Goal: Information Seeking & Learning: Learn about a topic

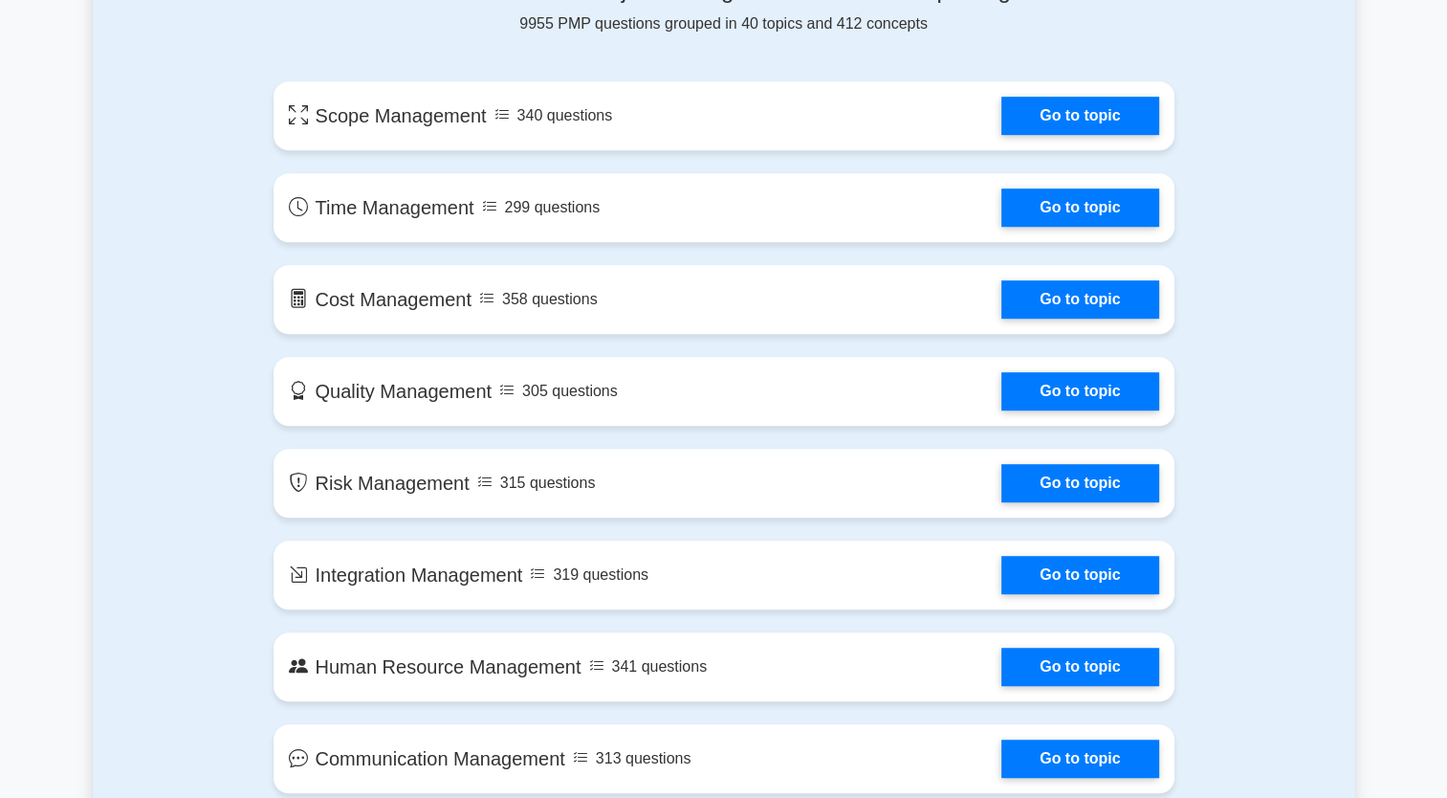
scroll to position [1148, 0]
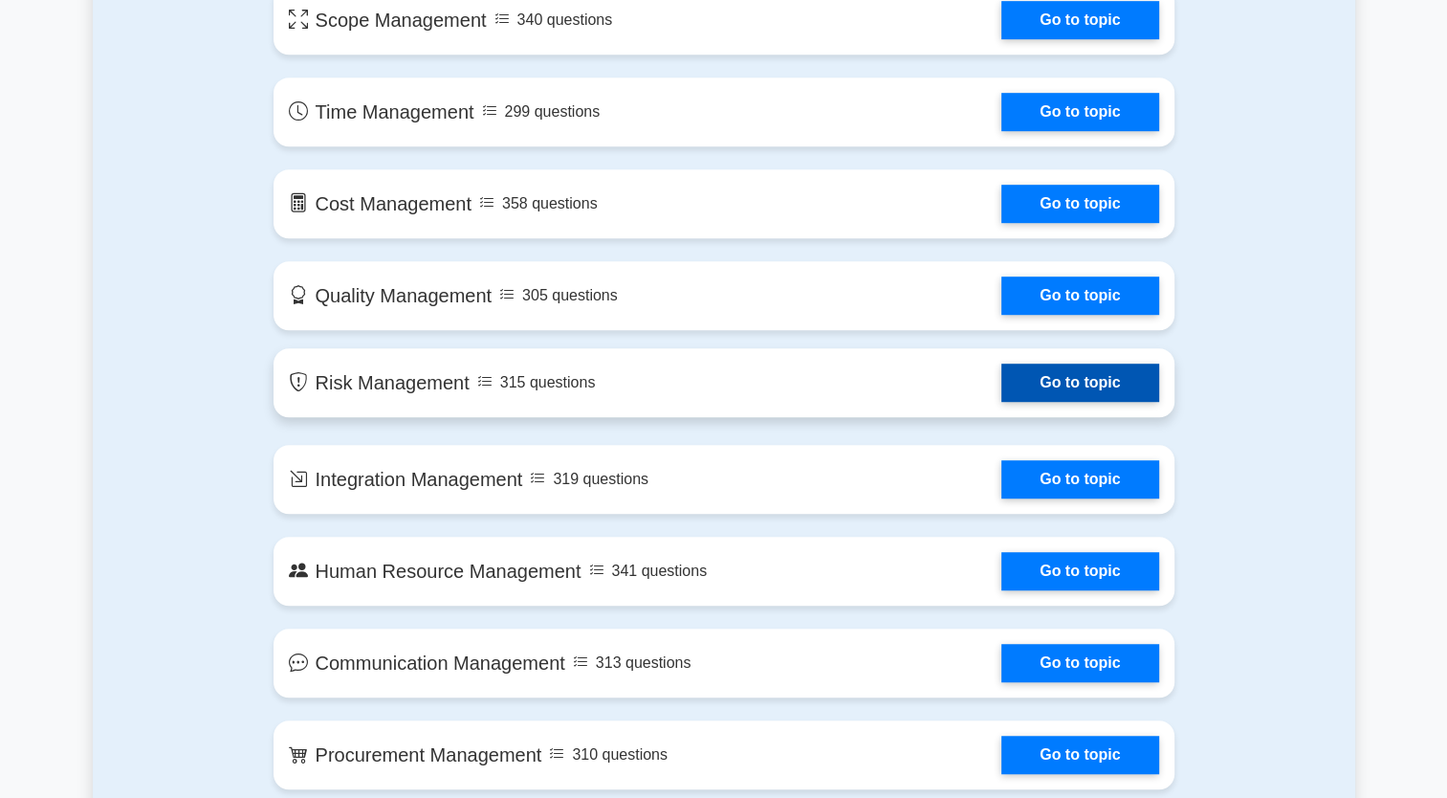
click at [1061, 396] on link "Go to topic" at bounding box center [1080, 382] width 157 height 38
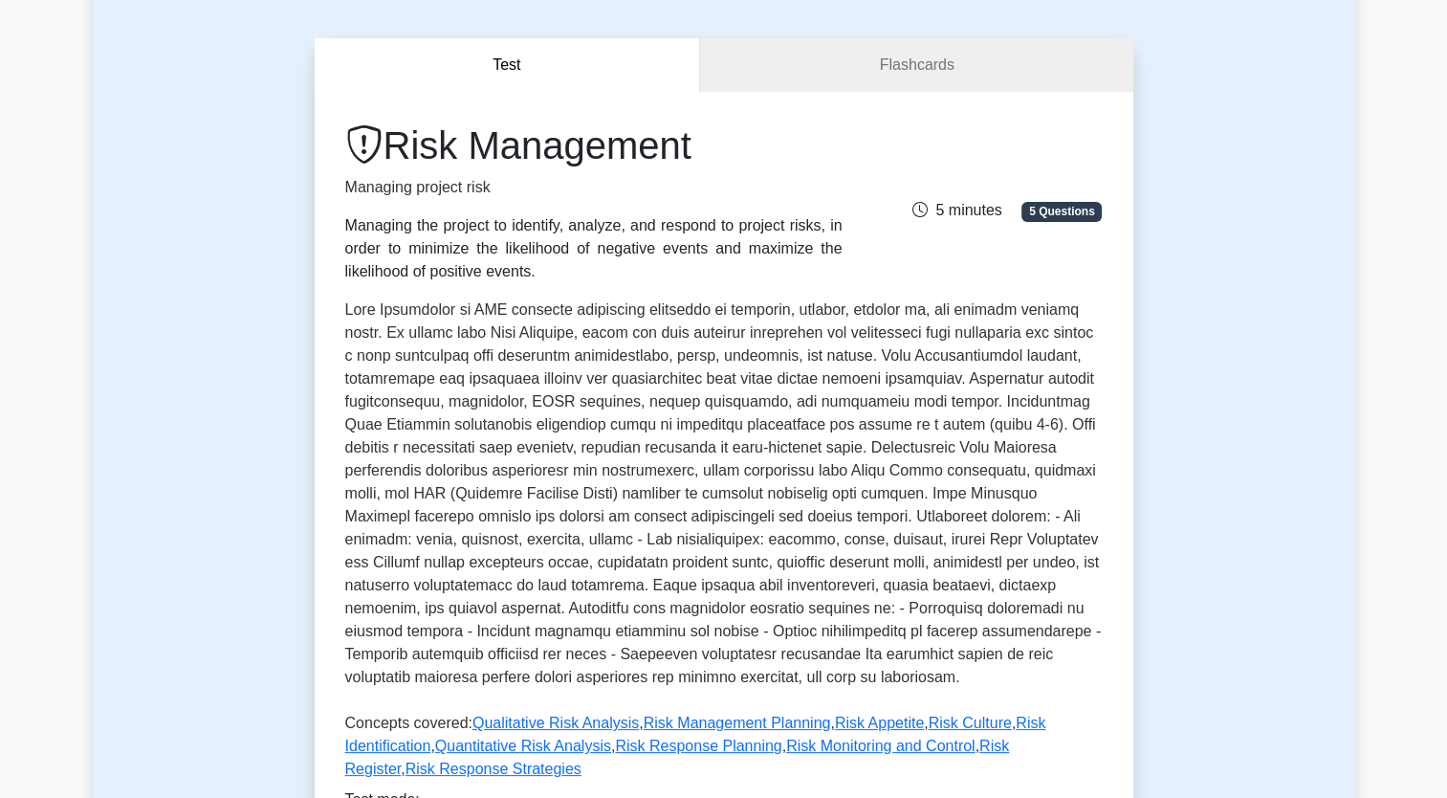
scroll to position [191, 0]
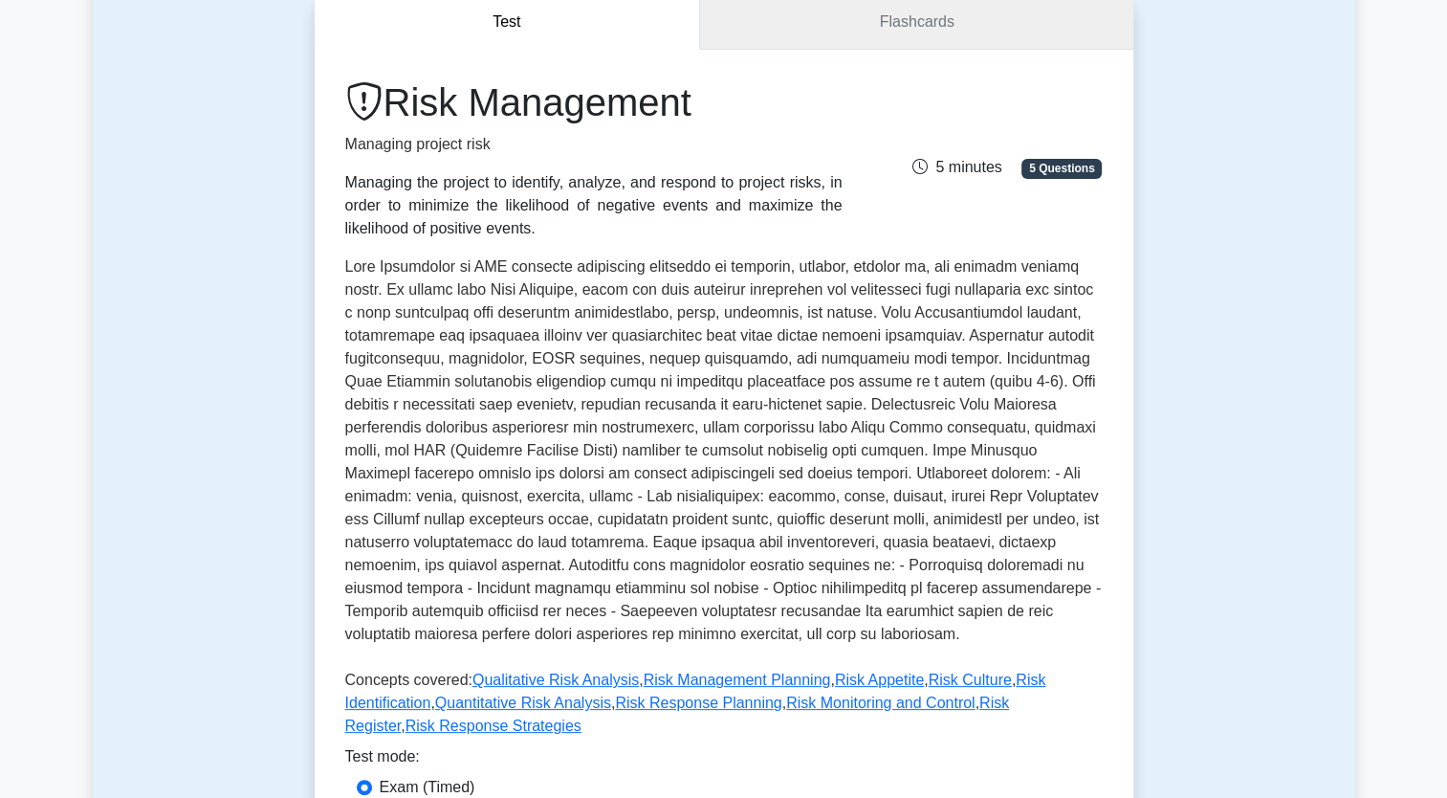
click at [928, 29] on link "Flashcards" at bounding box center [916, 22] width 432 height 55
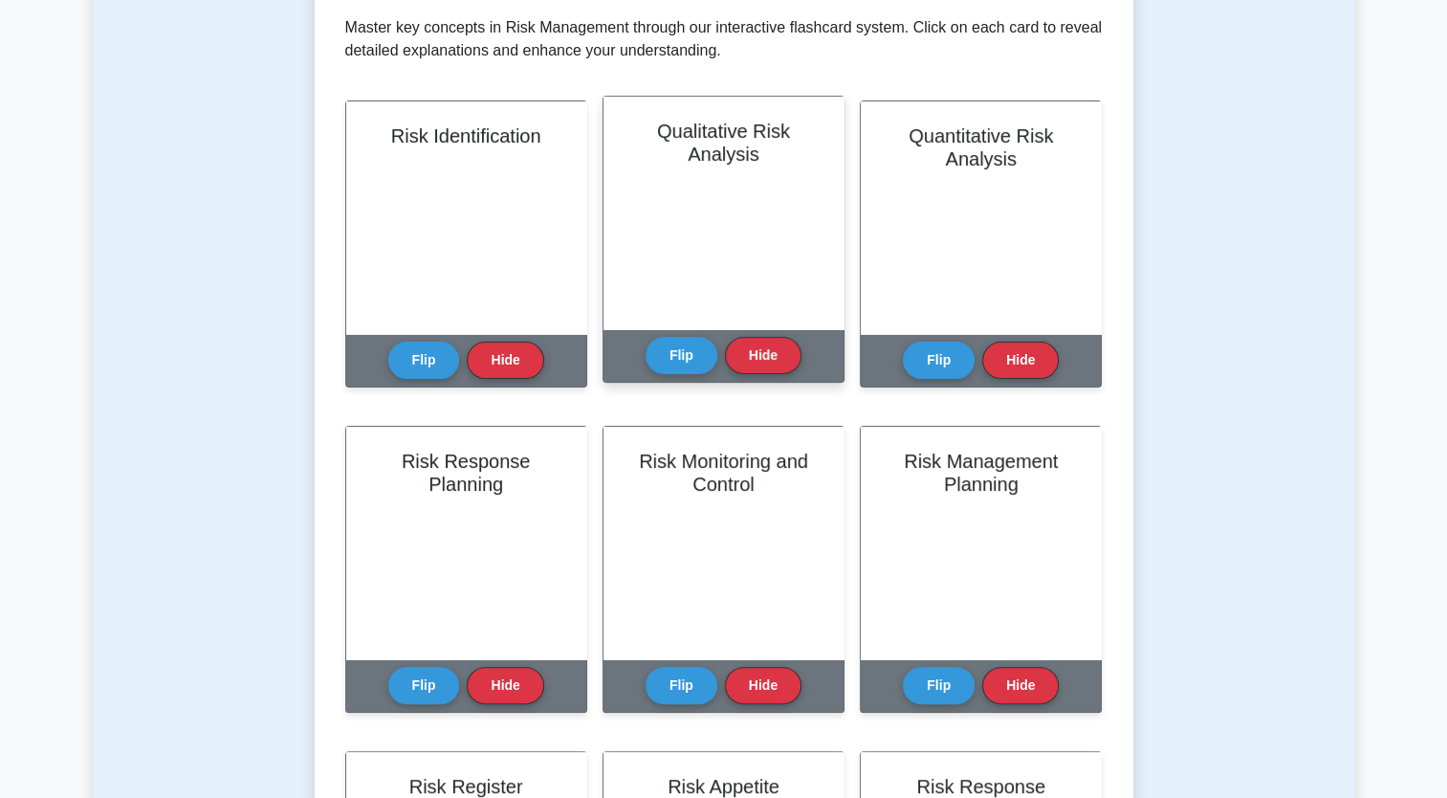
scroll to position [383, 0]
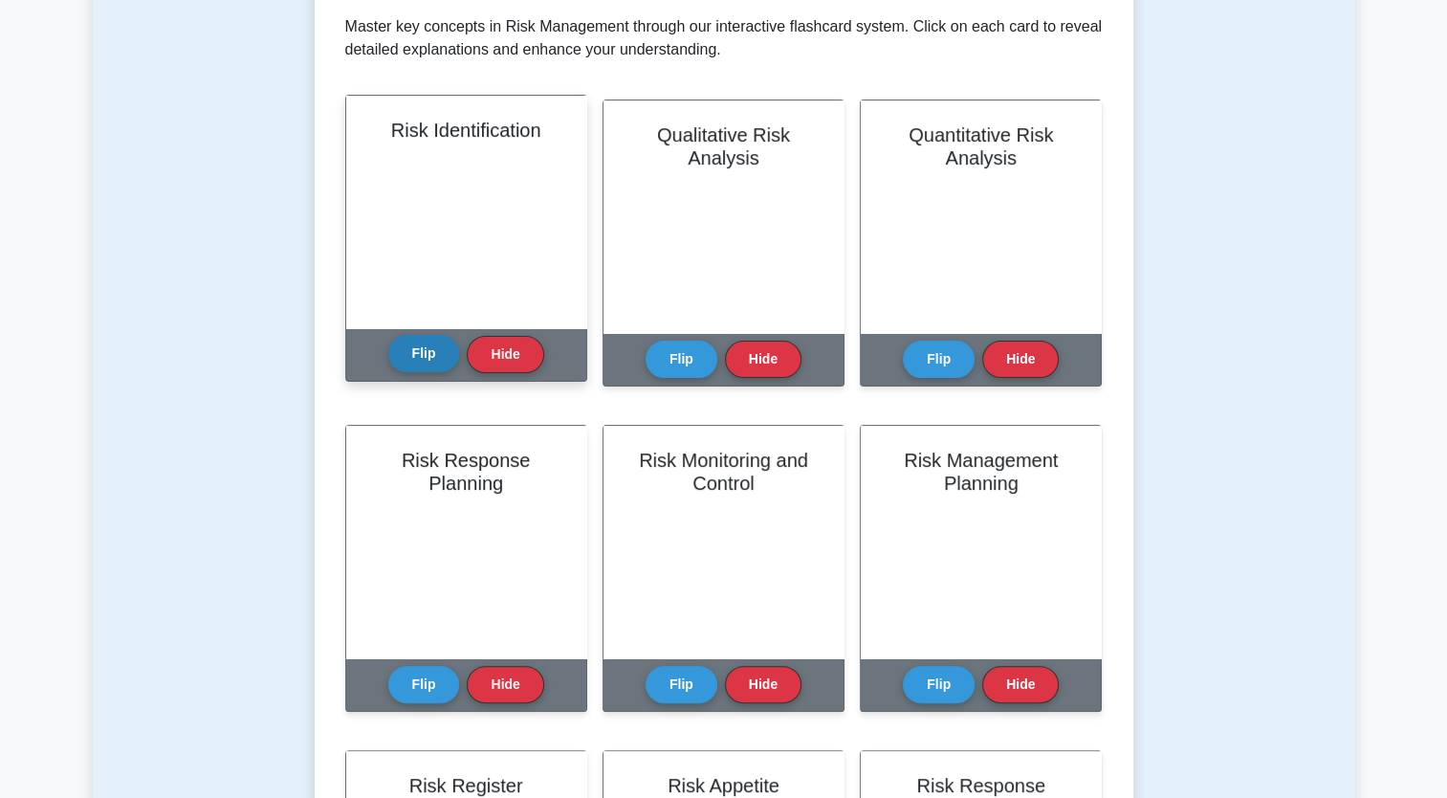
click at [406, 354] on button "Flip" at bounding box center [424, 353] width 72 height 37
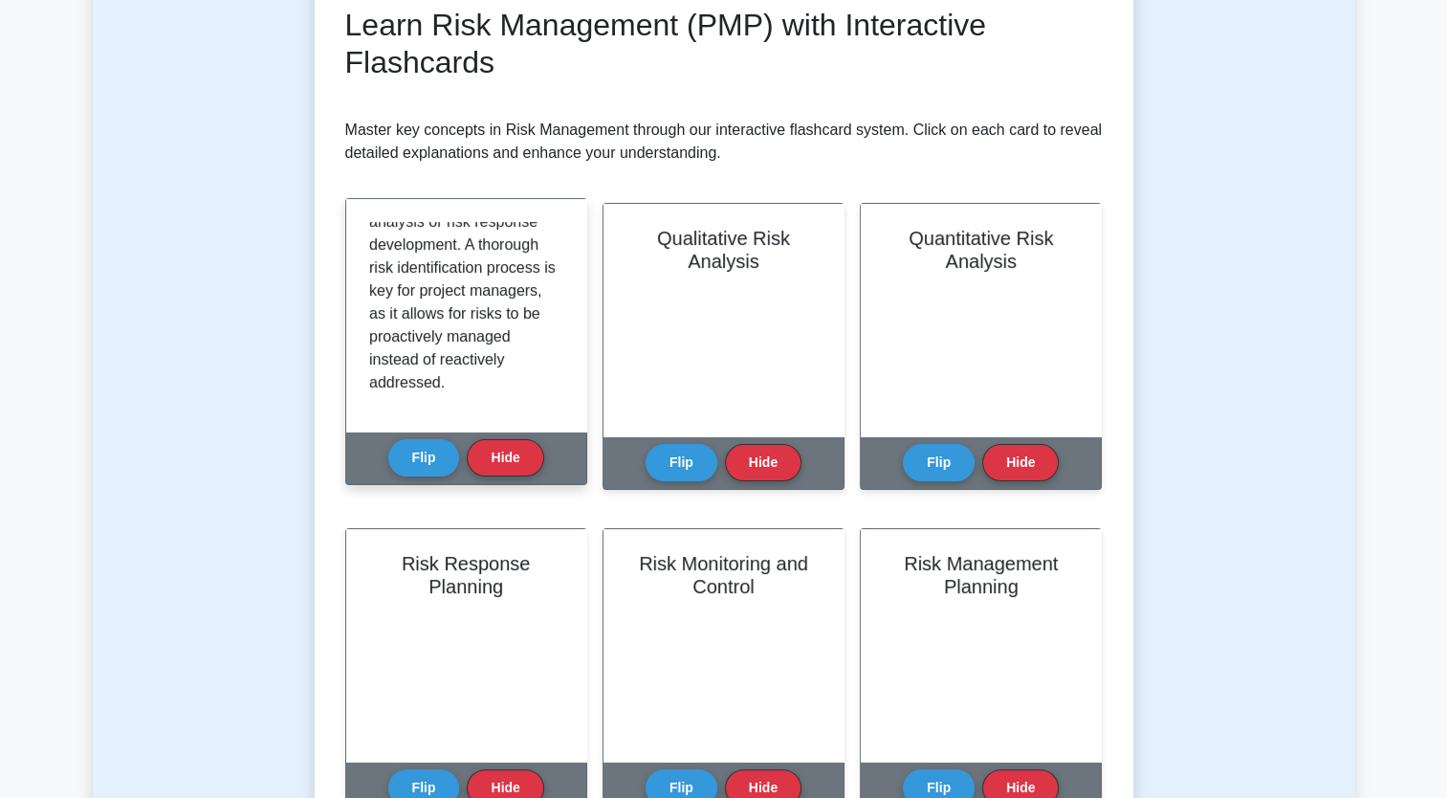
scroll to position [0, 0]
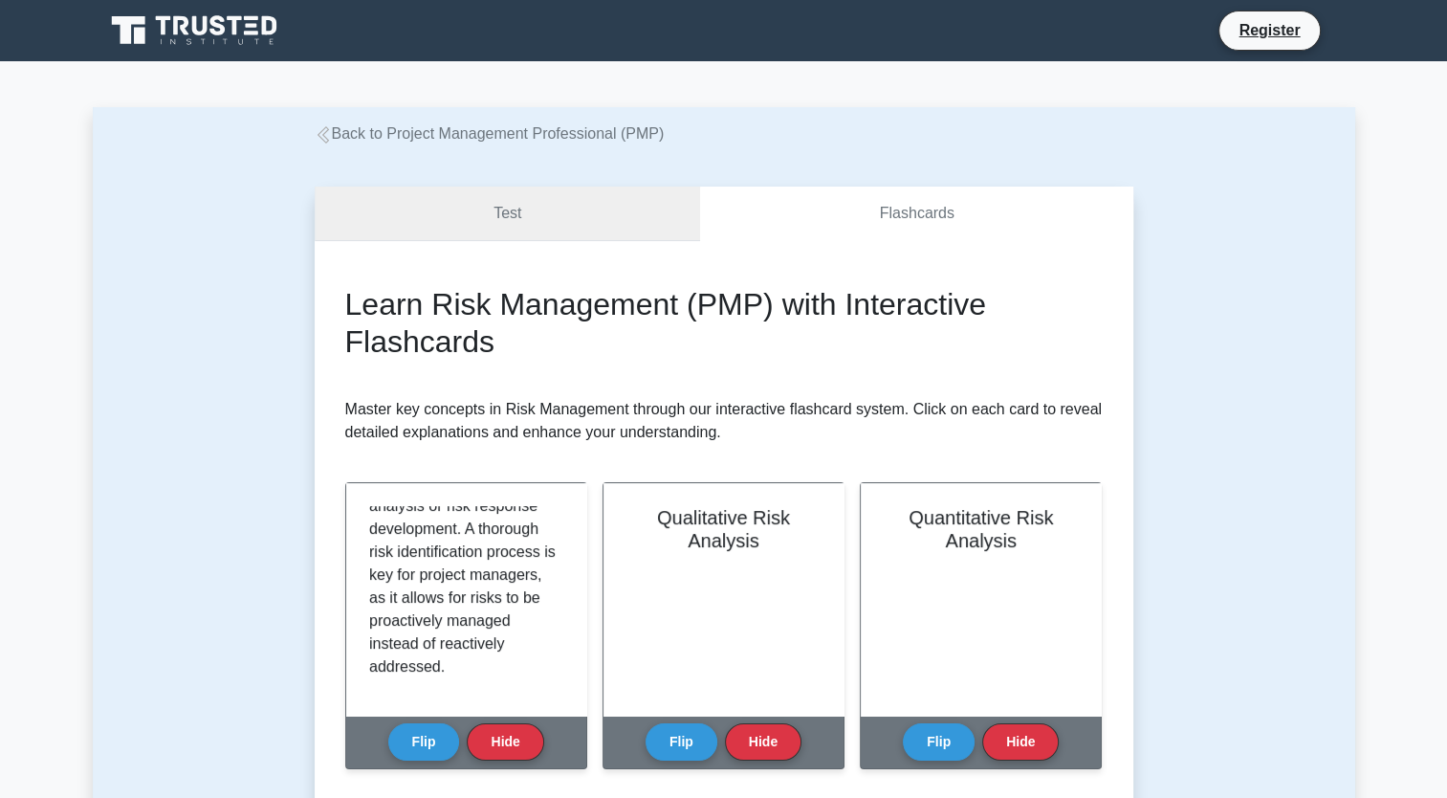
click at [532, 214] on link "Test" at bounding box center [508, 214] width 386 height 55
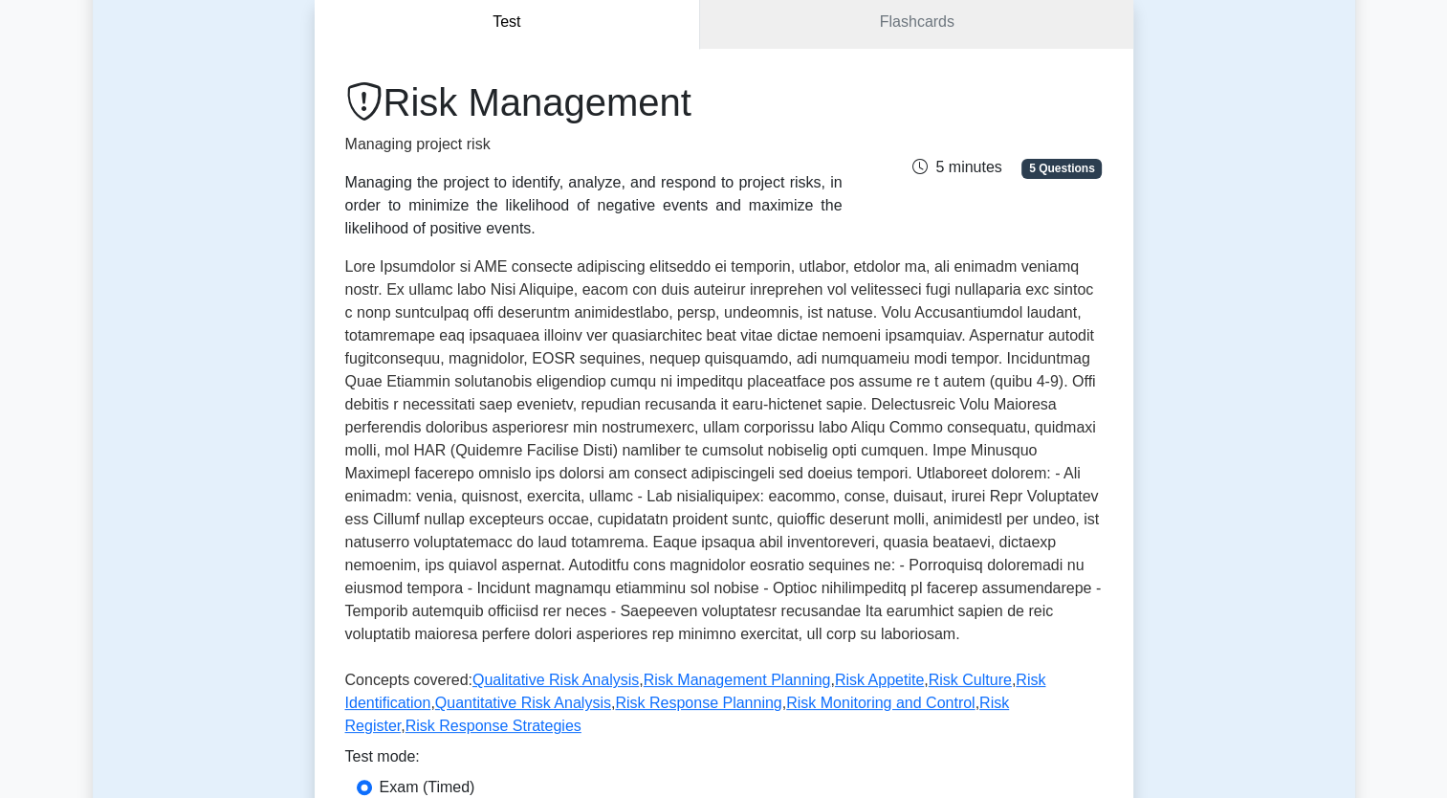
scroll to position [383, 0]
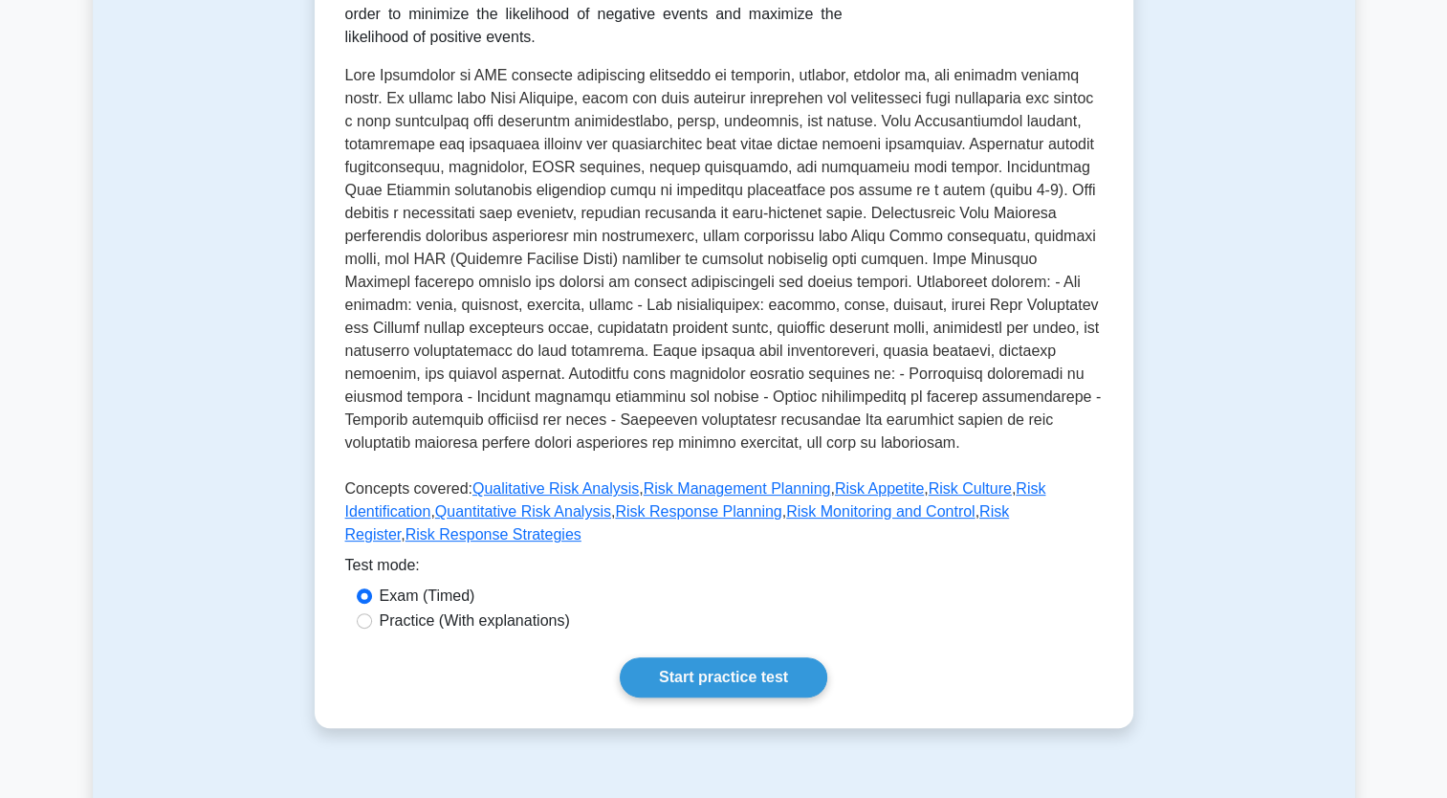
click at [496, 609] on label "Practice (With explanations)" at bounding box center [475, 620] width 190 height 23
click at [372, 613] on input "Practice (With explanations)" at bounding box center [364, 620] width 15 height 15
radio input "true"
click at [708, 657] on link "Start practice test" at bounding box center [724, 677] width 208 height 40
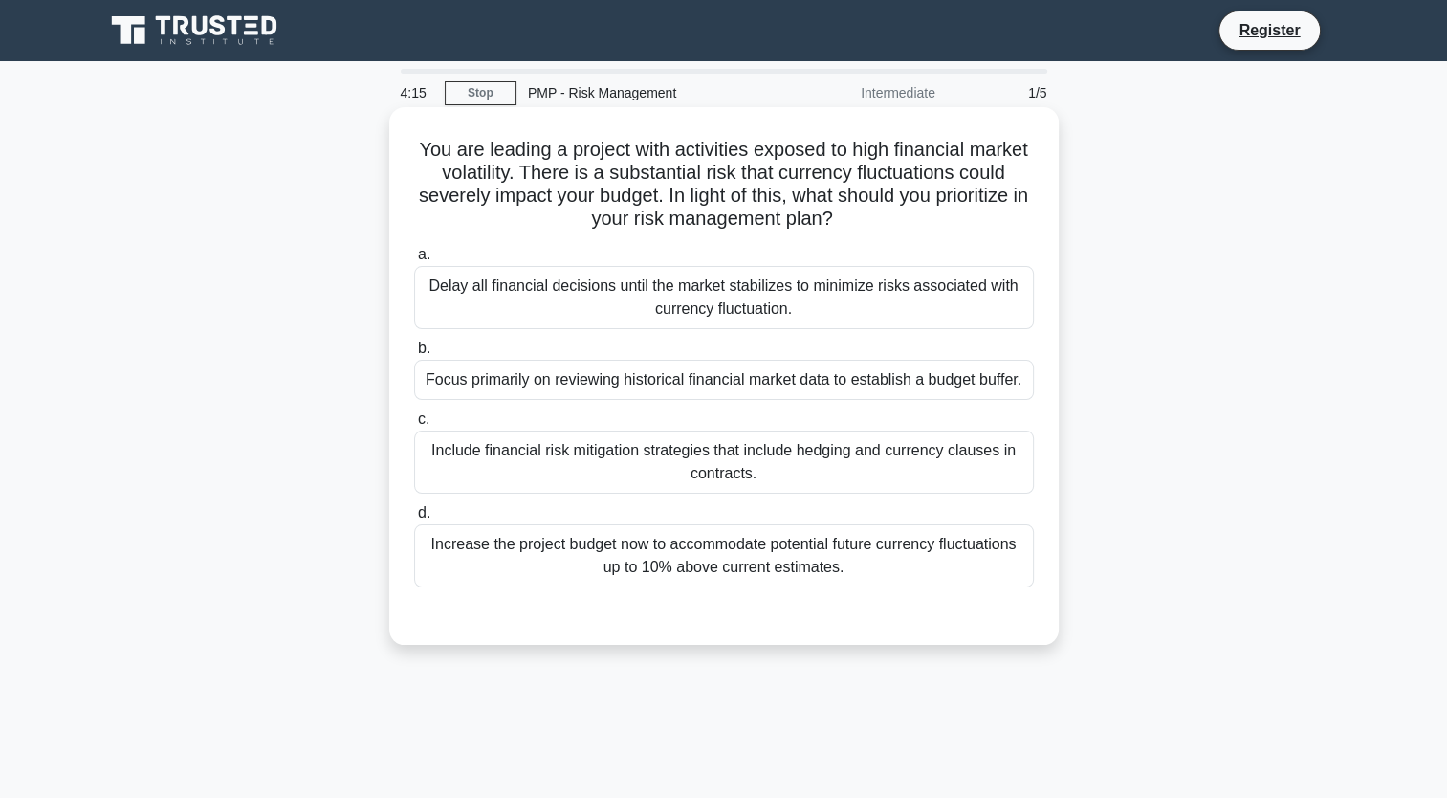
click at [883, 461] on div "Include financial risk mitigation strategies that include hedging and currency …" at bounding box center [724, 461] width 620 height 63
click at [414, 426] on input "c. Include financial risk mitigation strategies that include hedging and curren…" at bounding box center [414, 419] width 0 height 12
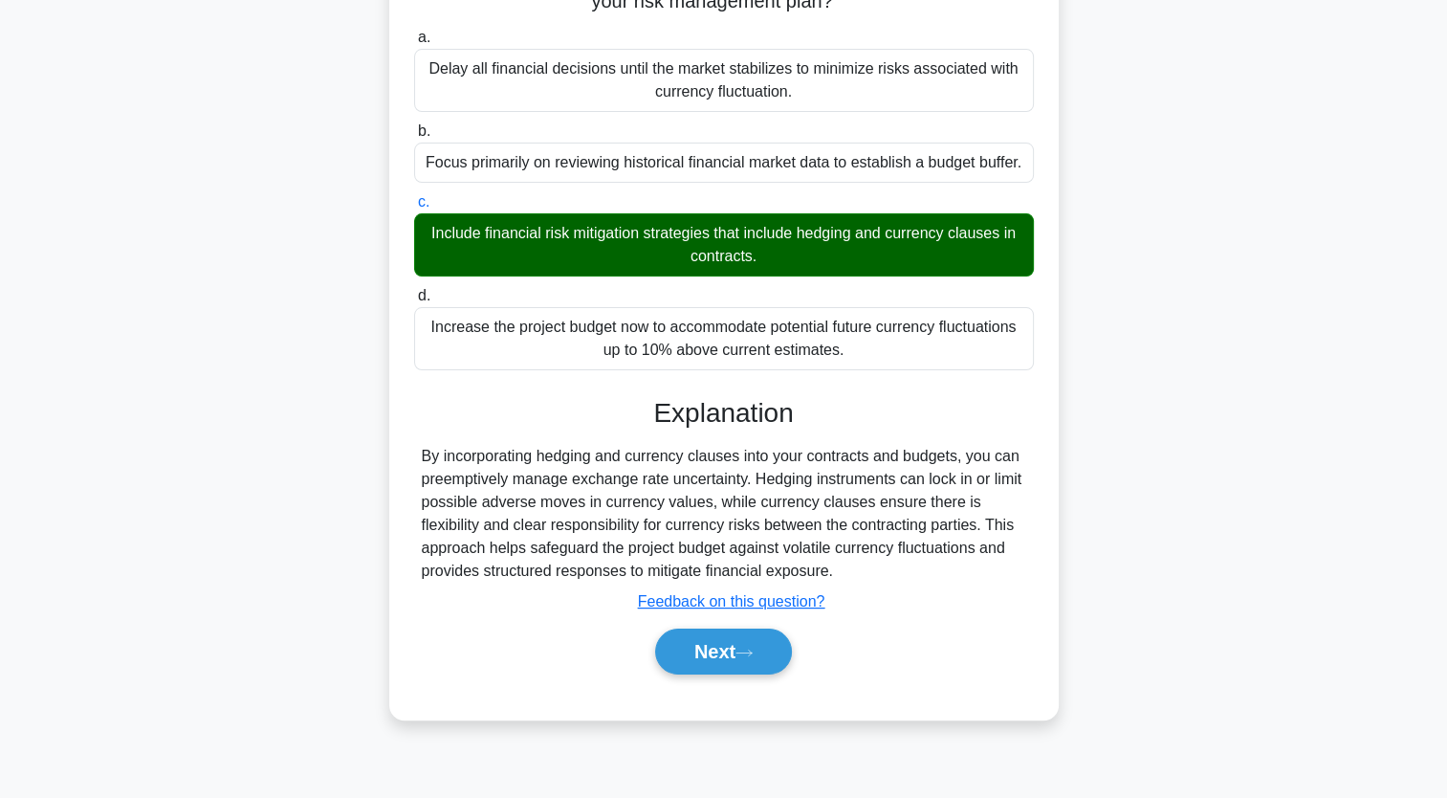
scroll to position [235, 0]
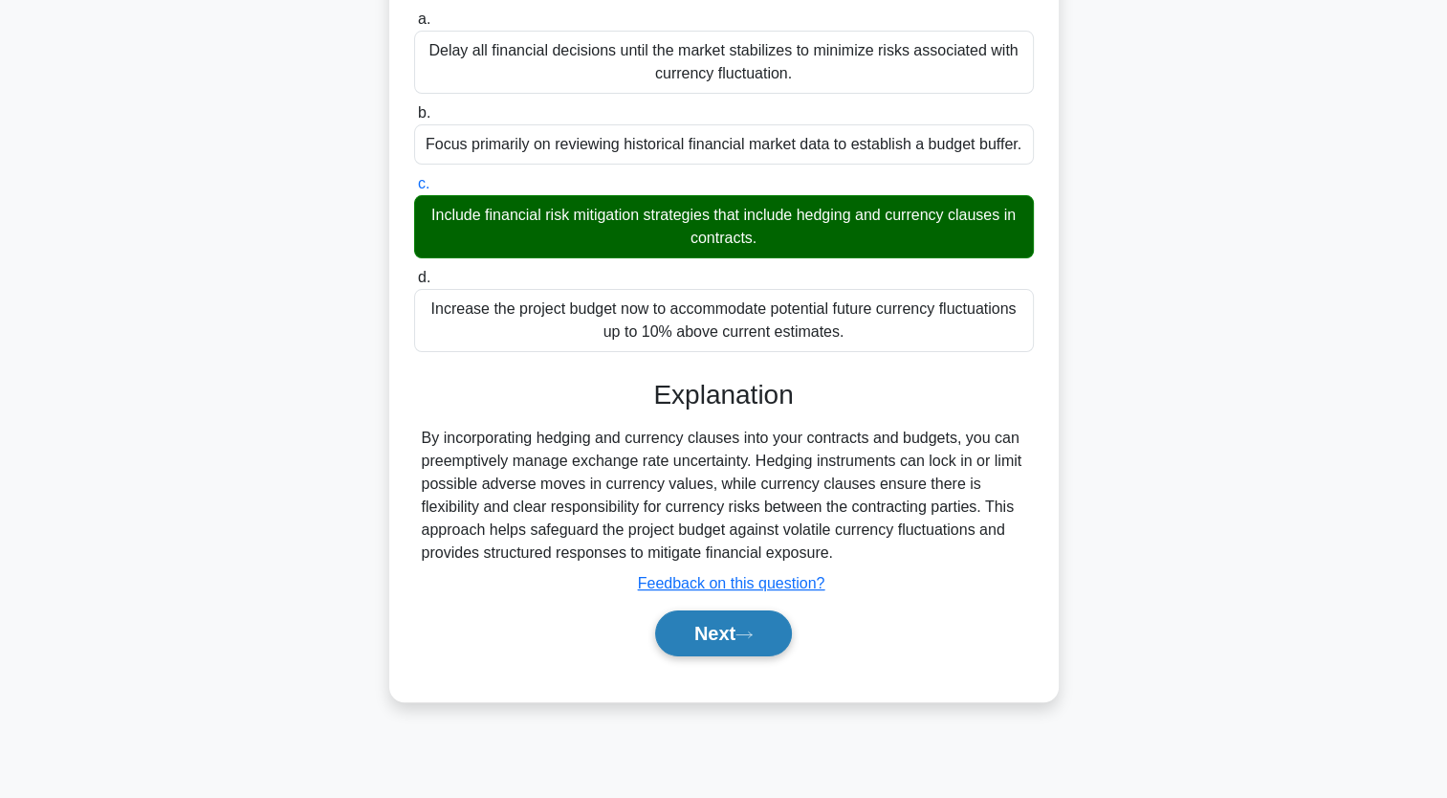
click at [753, 629] on icon at bounding box center [744, 634] width 17 height 11
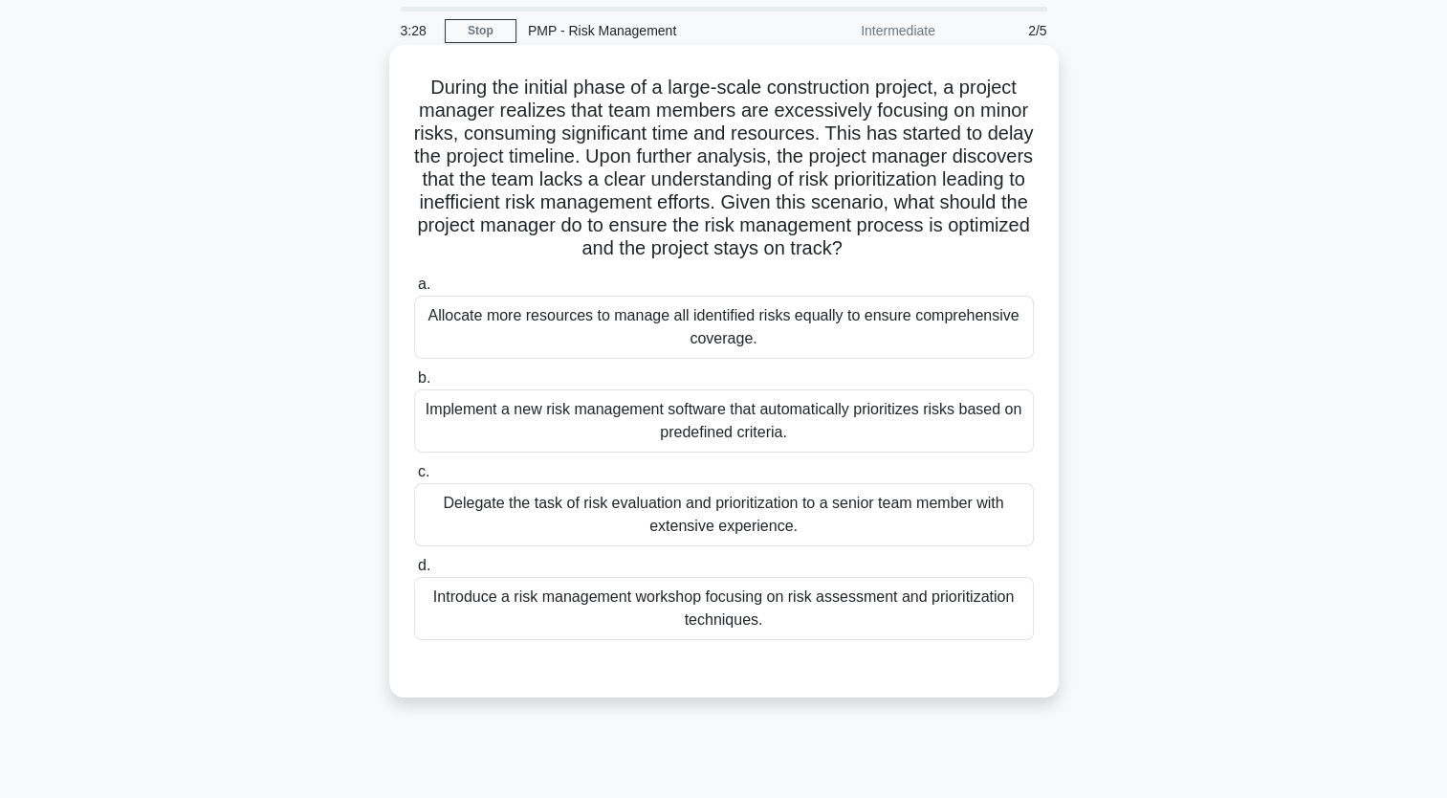
scroll to position [96, 0]
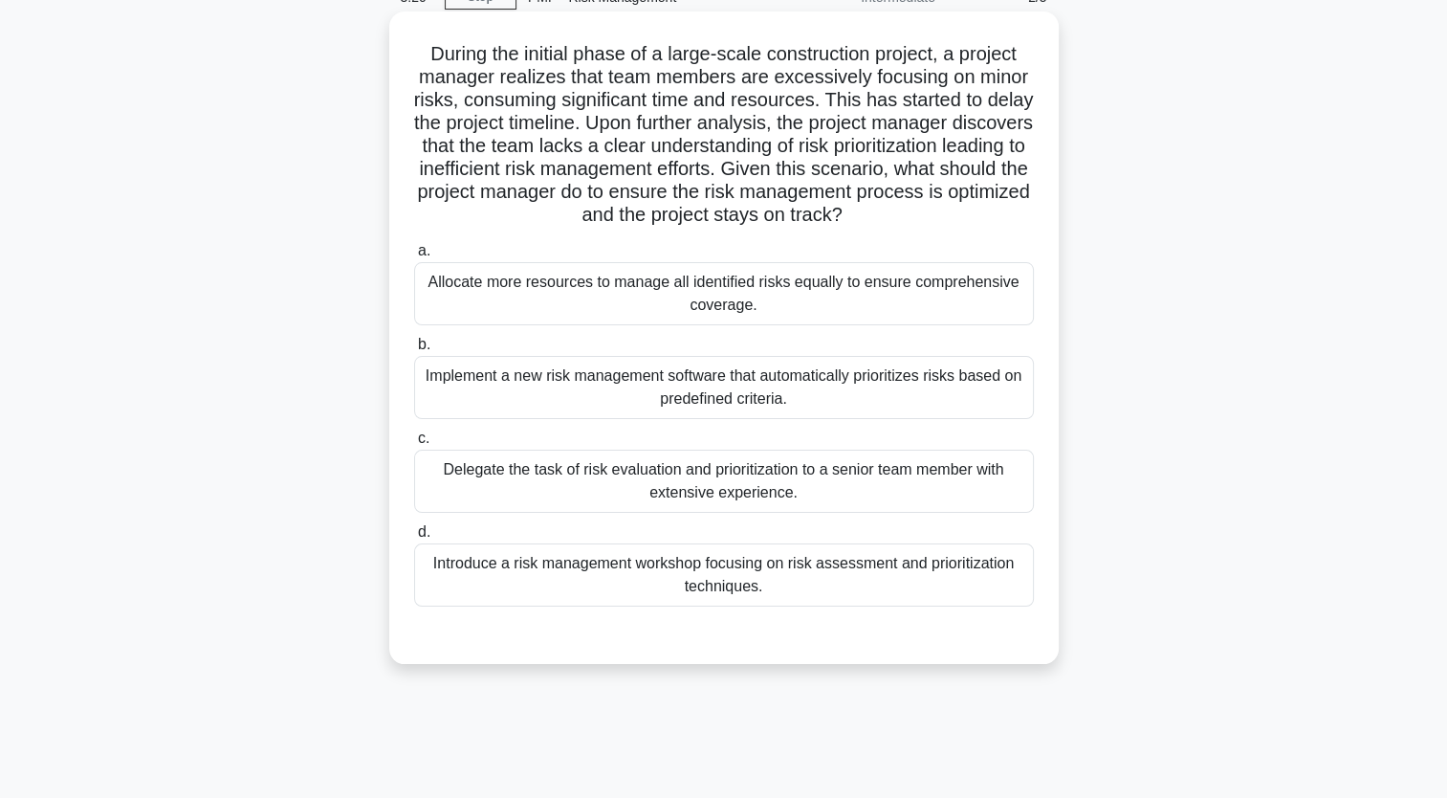
click at [765, 586] on div "Introduce a risk management workshop focusing on risk assessment and prioritiza…" at bounding box center [724, 574] width 620 height 63
click at [414, 539] on input "d. Introduce a risk management workshop focusing on risk assessment and priorit…" at bounding box center [414, 532] width 0 height 12
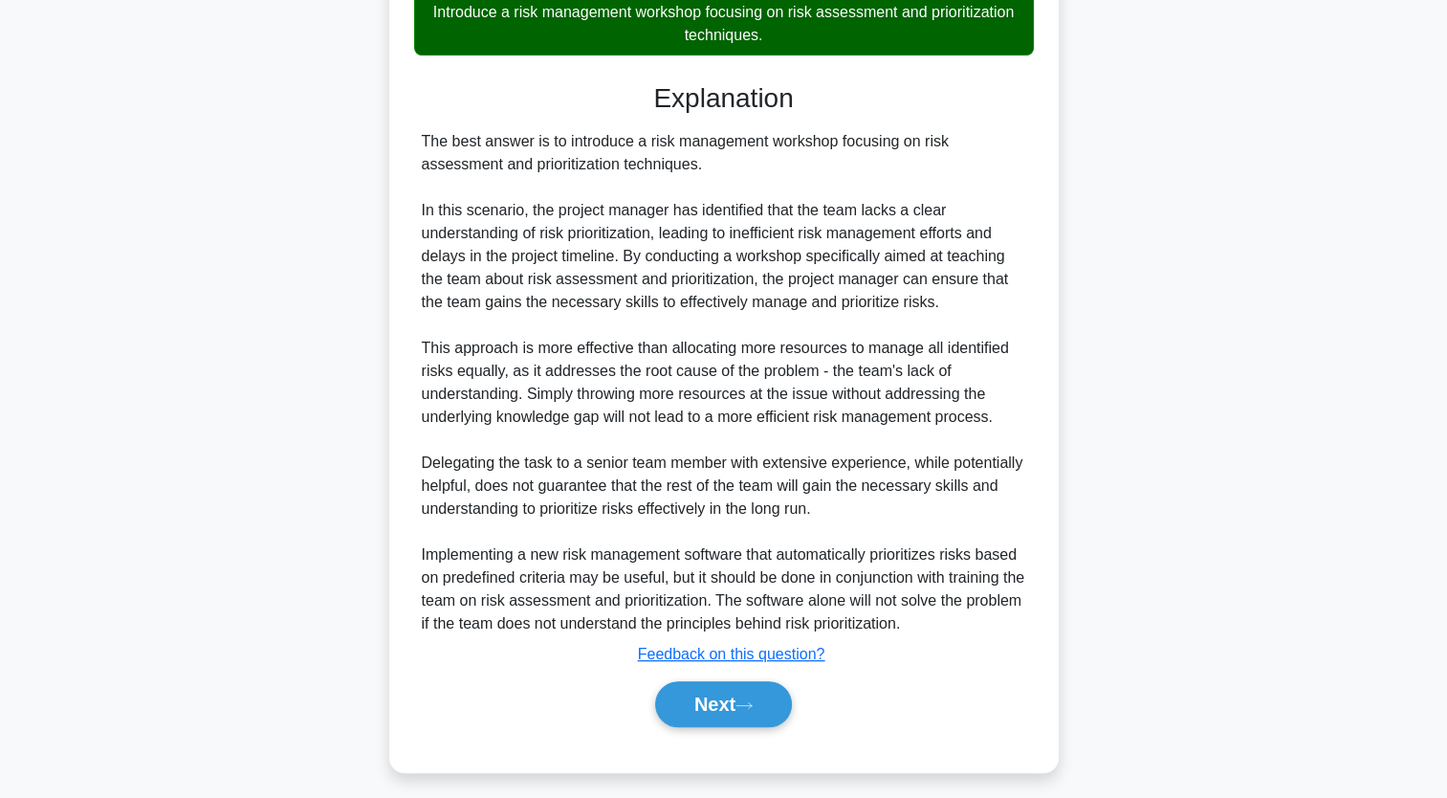
scroll to position [655, 0]
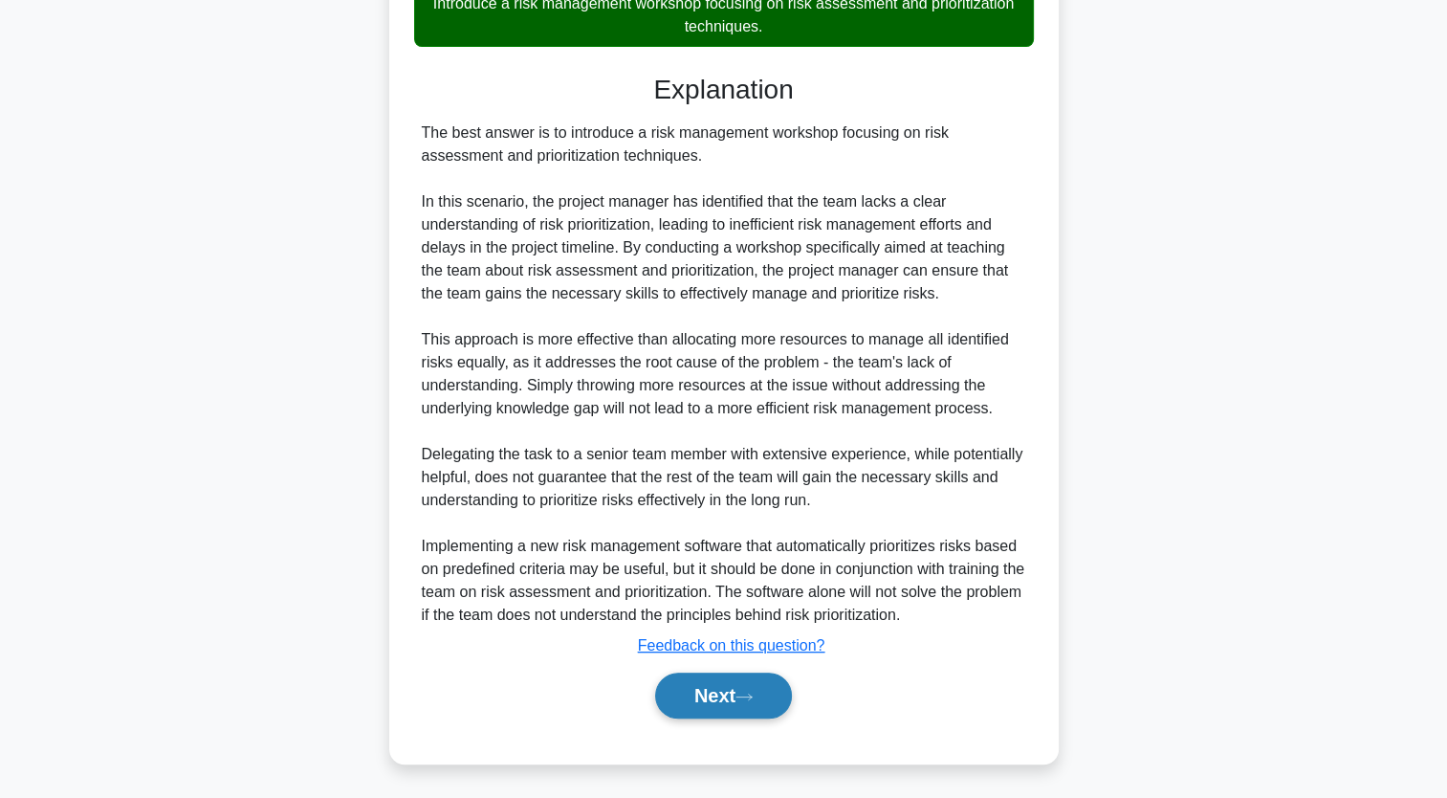
click at [765, 691] on button "Next" at bounding box center [723, 695] width 137 height 46
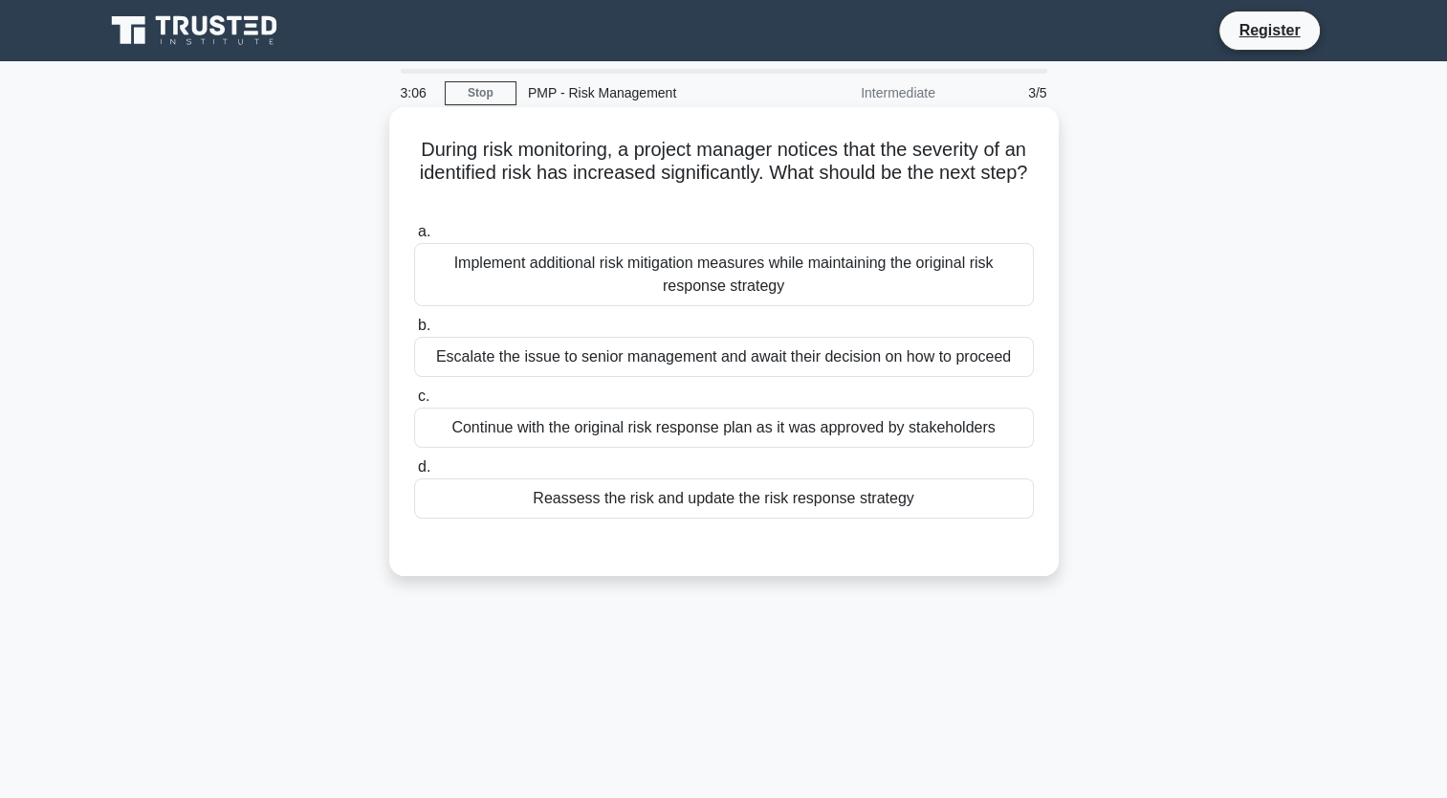
scroll to position [0, 0]
click at [856, 507] on div "Reassess the risk and update the risk response strategy" at bounding box center [724, 498] width 620 height 40
click at [414, 474] on input "d. Reassess the risk and update the risk response strategy" at bounding box center [414, 467] width 0 height 12
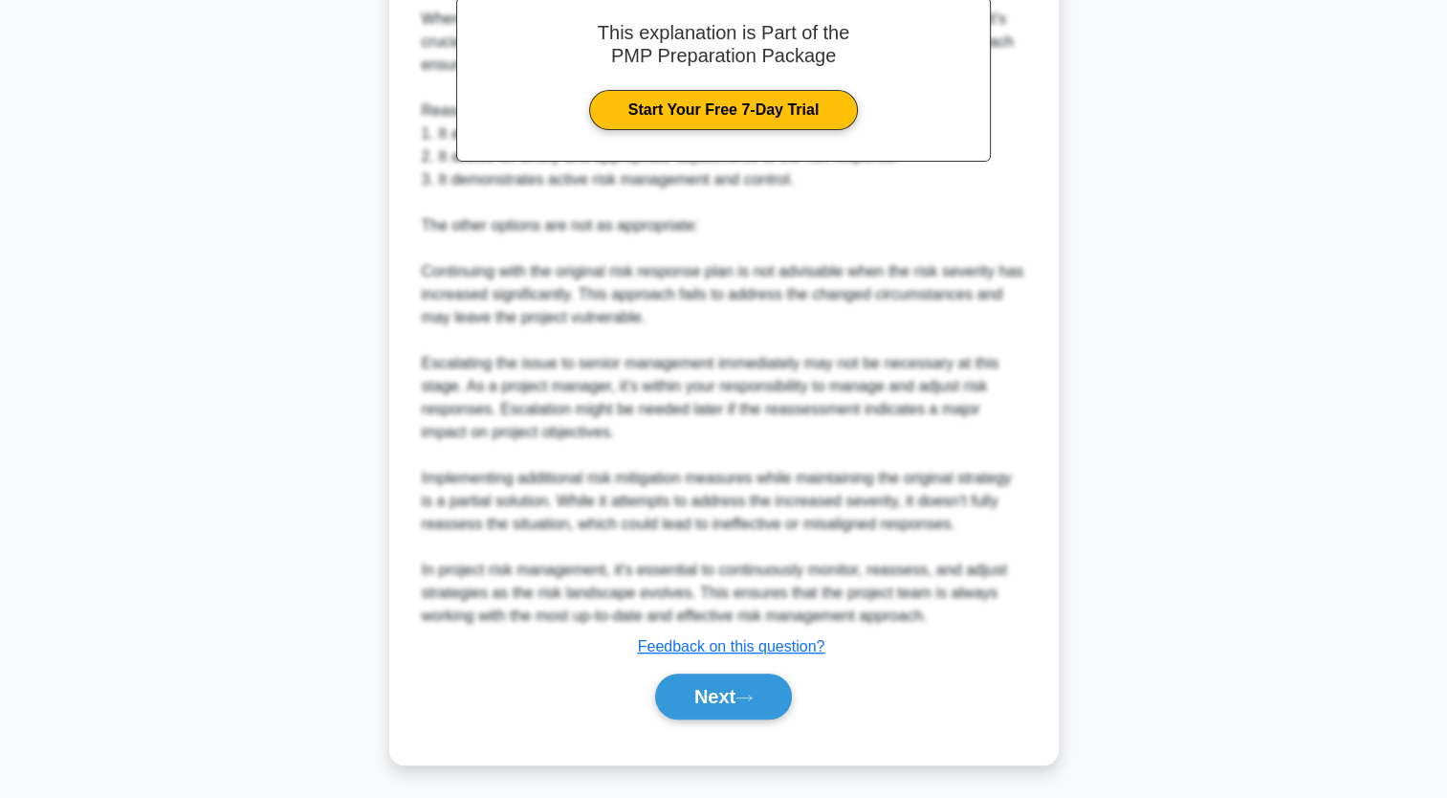
scroll to position [632, 0]
click at [753, 698] on icon at bounding box center [744, 697] width 17 height 11
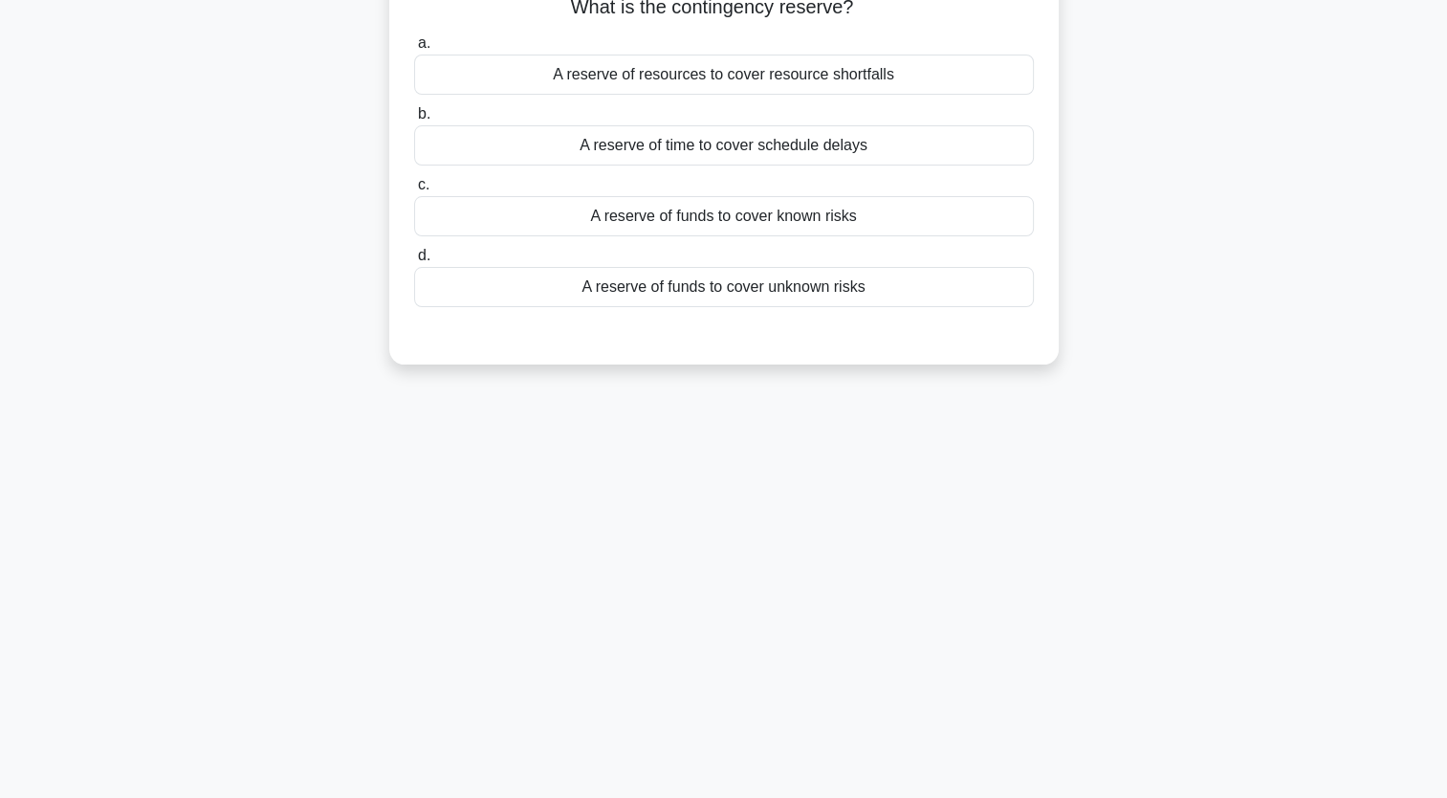
scroll to position [0, 0]
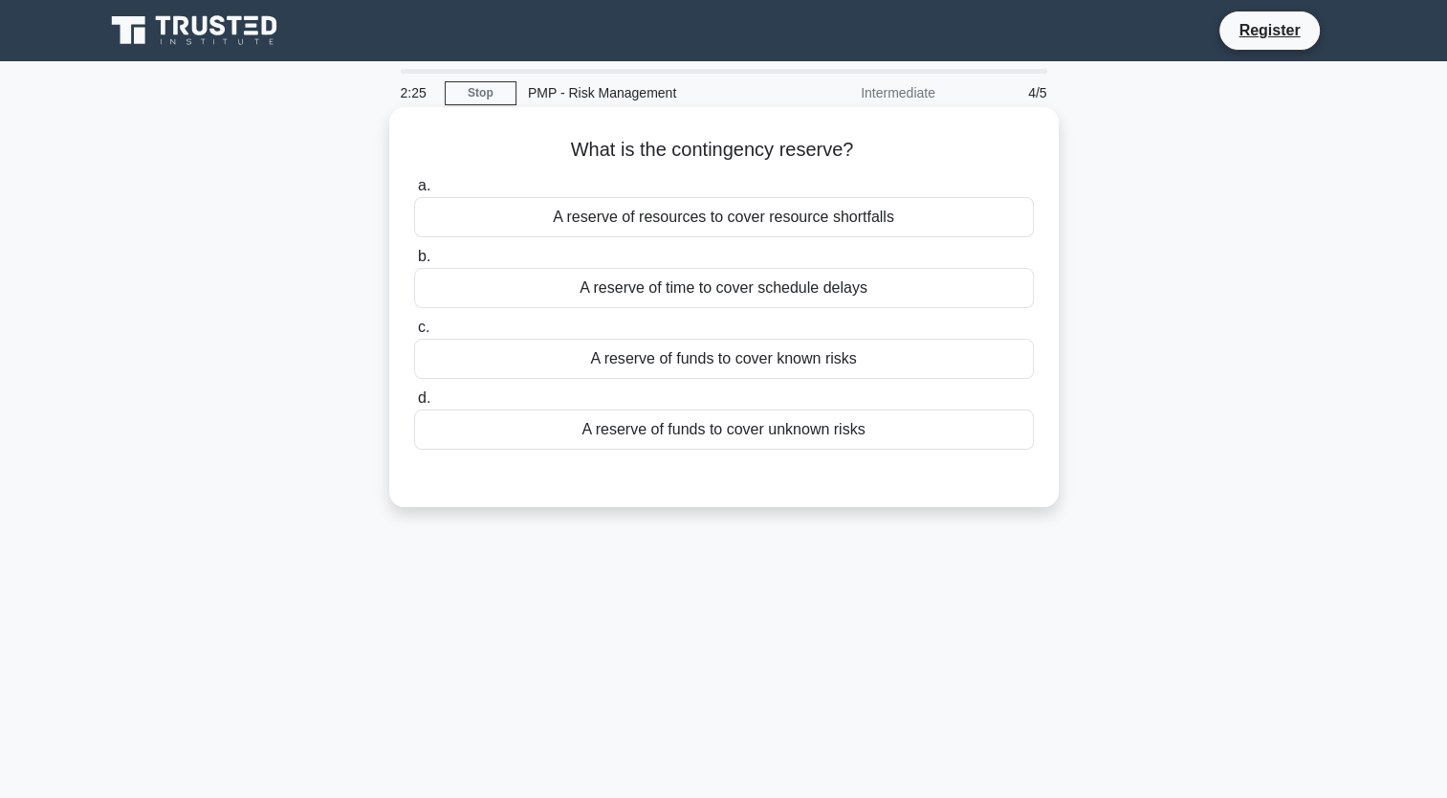
click at [754, 434] on div "A reserve of funds to cover unknown risks" at bounding box center [724, 429] width 620 height 40
click at [414, 405] on input "d. A reserve of funds to cover unknown risks" at bounding box center [414, 398] width 0 height 12
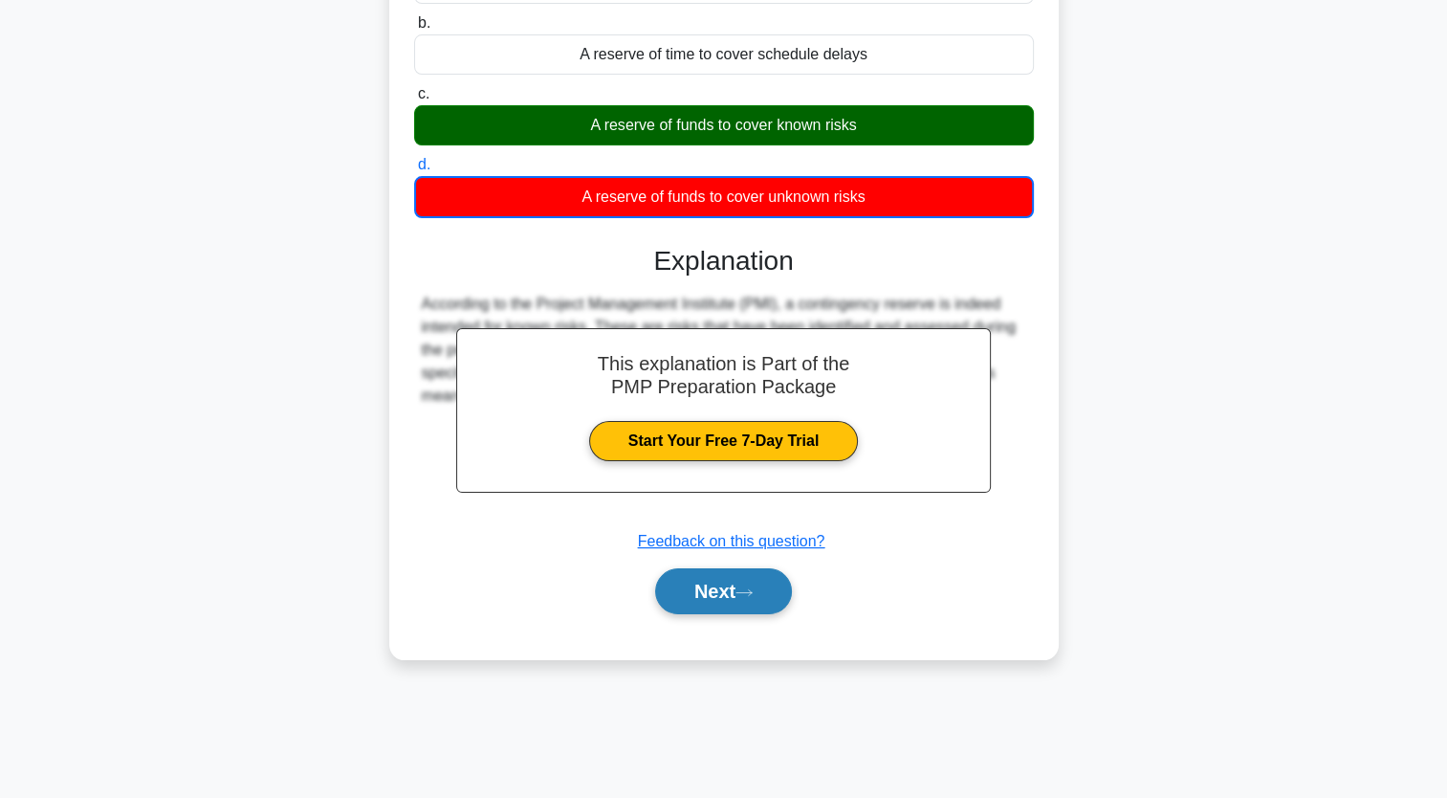
scroll to position [235, 0]
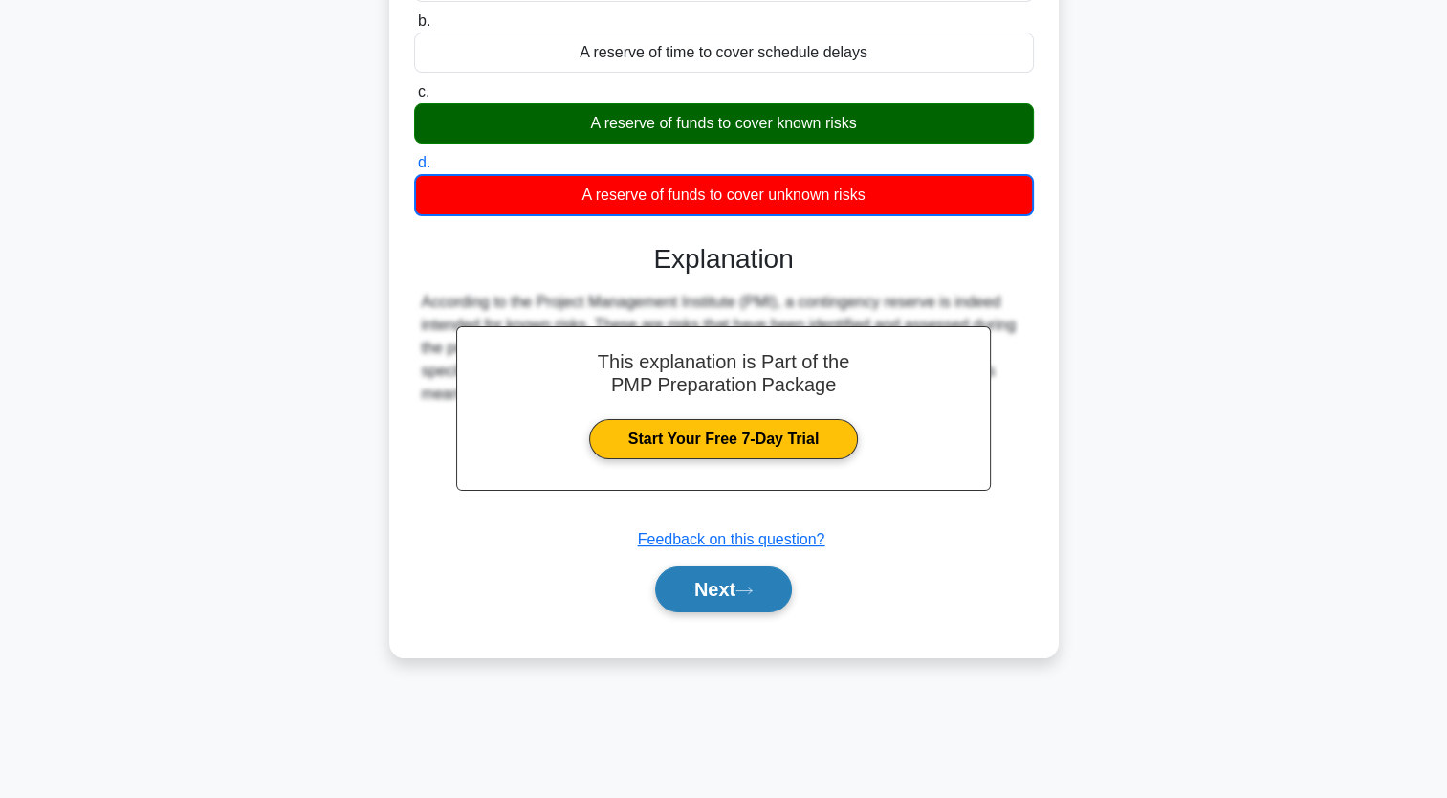
click at [775, 599] on button "Next" at bounding box center [723, 589] width 137 height 46
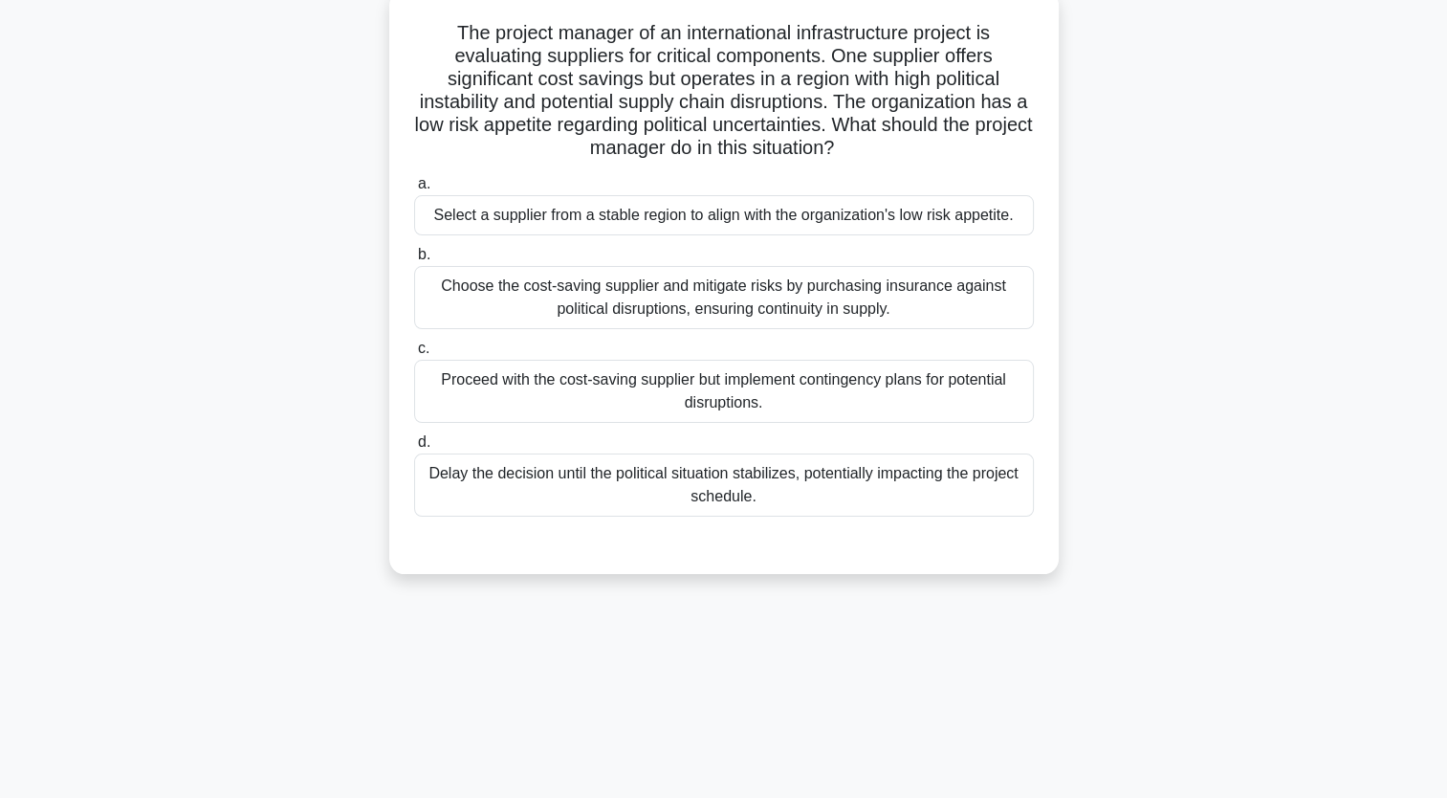
scroll to position [0, 0]
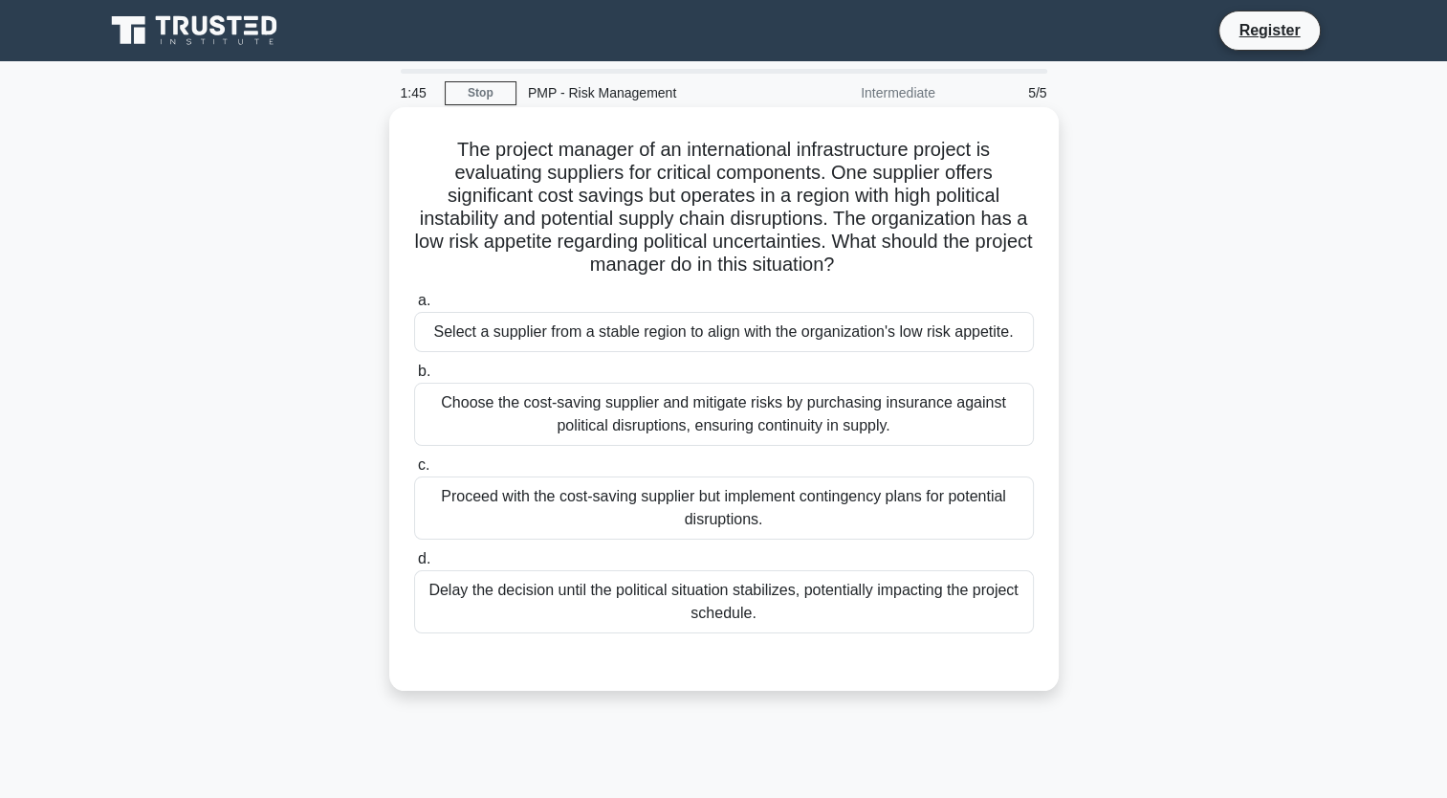
click at [776, 430] on div "Choose the cost-saving supplier and mitigate risks by purchasing insurance agai…" at bounding box center [724, 414] width 620 height 63
click at [414, 378] on input "b. Choose the cost-saving supplier and mitigate risks by purchasing insurance a…" at bounding box center [414, 371] width 0 height 12
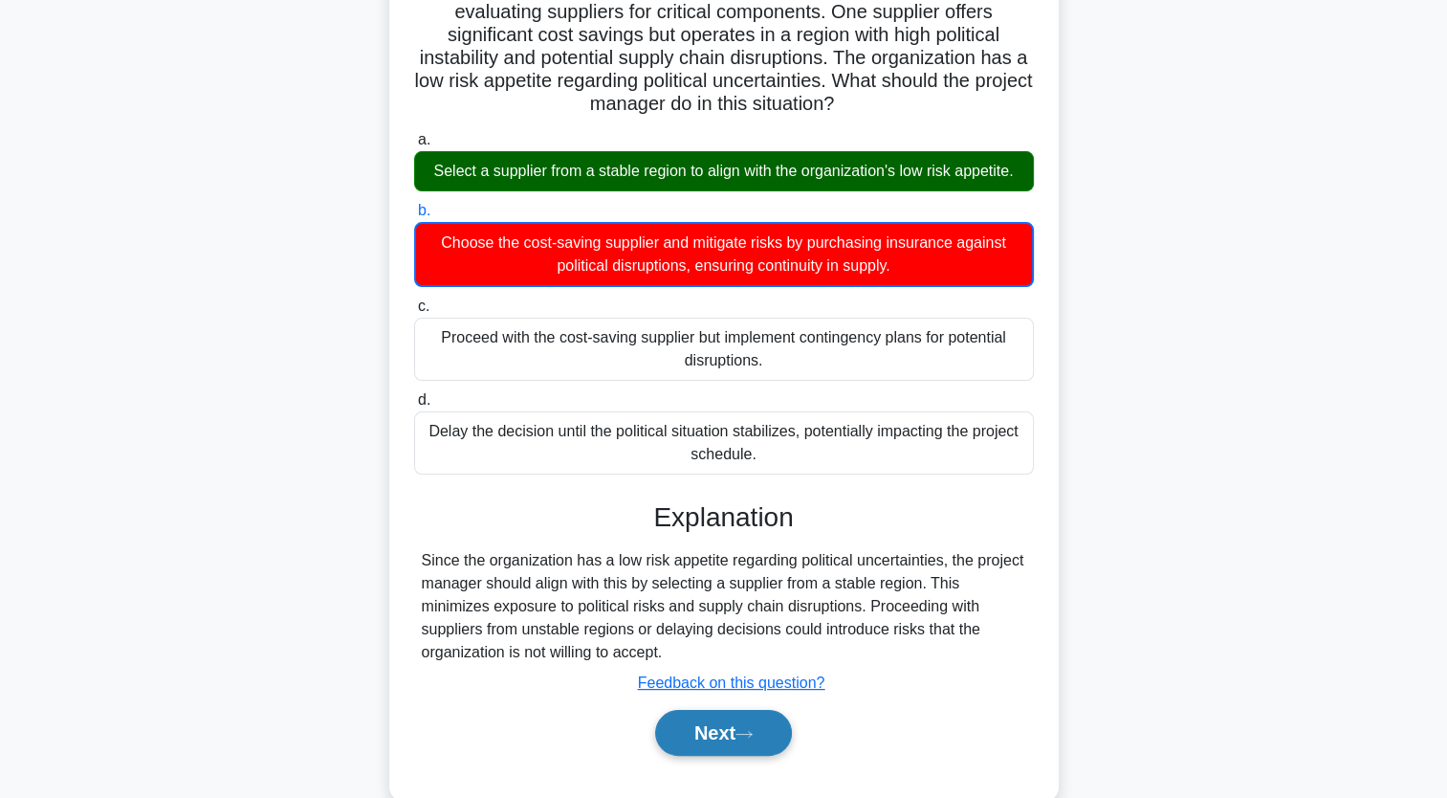
scroll to position [235, 0]
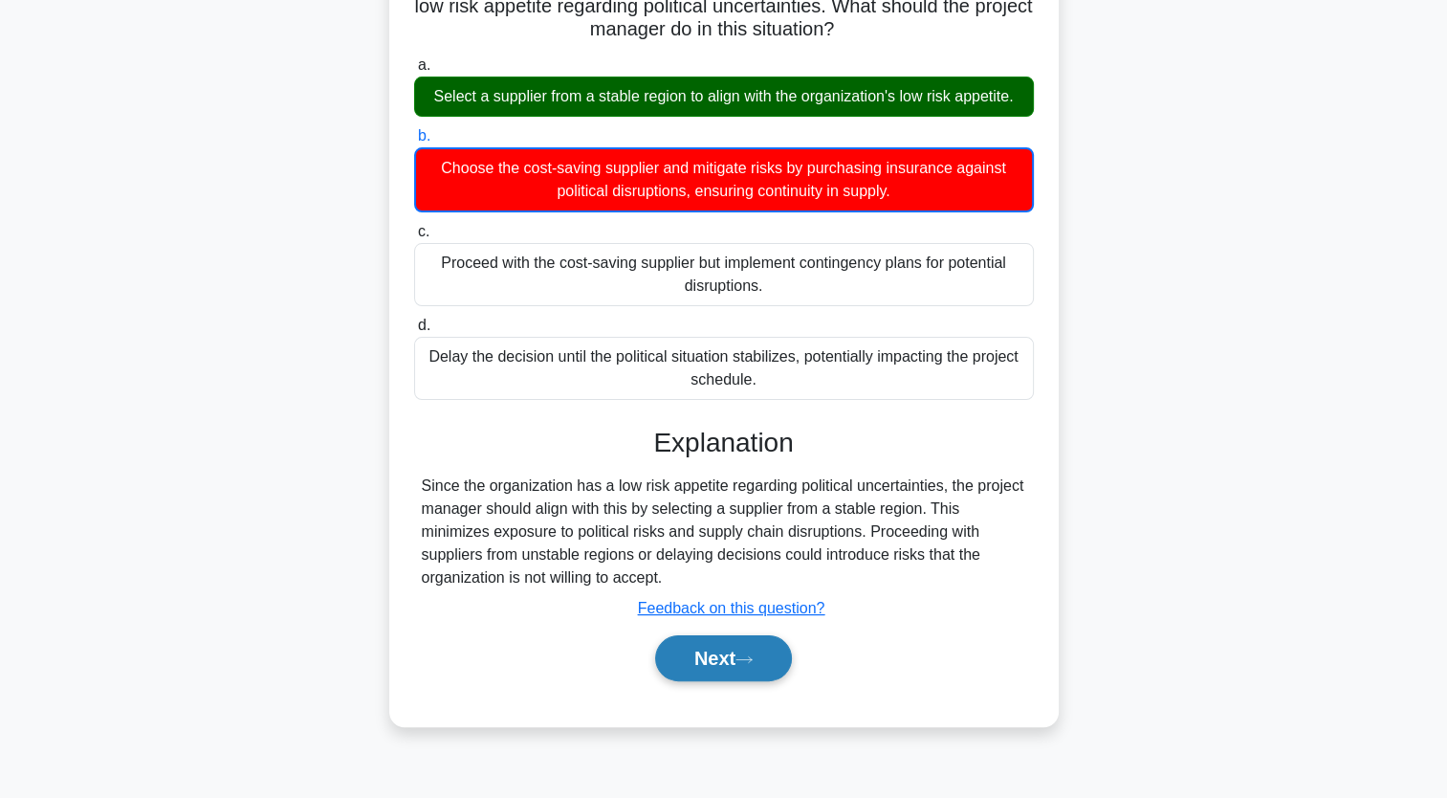
click at [708, 661] on button "Next" at bounding box center [723, 658] width 137 height 46
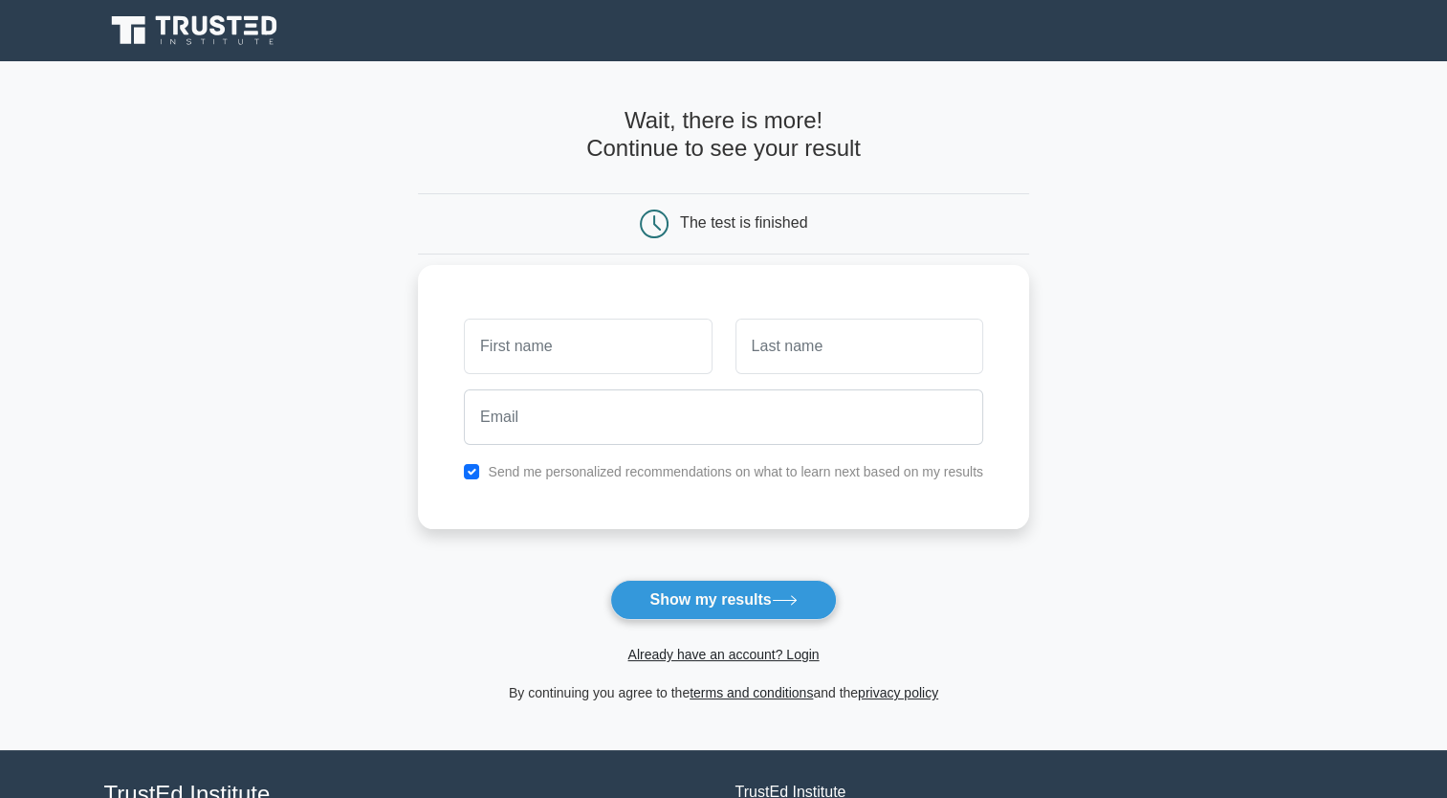
click at [741, 473] on label "Send me personalized recommendations on what to learn next based on my results" at bounding box center [736, 471] width 496 height 15
click at [474, 471] on input "checkbox" at bounding box center [471, 471] width 15 height 15
checkbox input "false"
click at [707, 591] on button "Show my results" at bounding box center [723, 600] width 226 height 40
click at [633, 345] on input "text" at bounding box center [588, 346] width 248 height 55
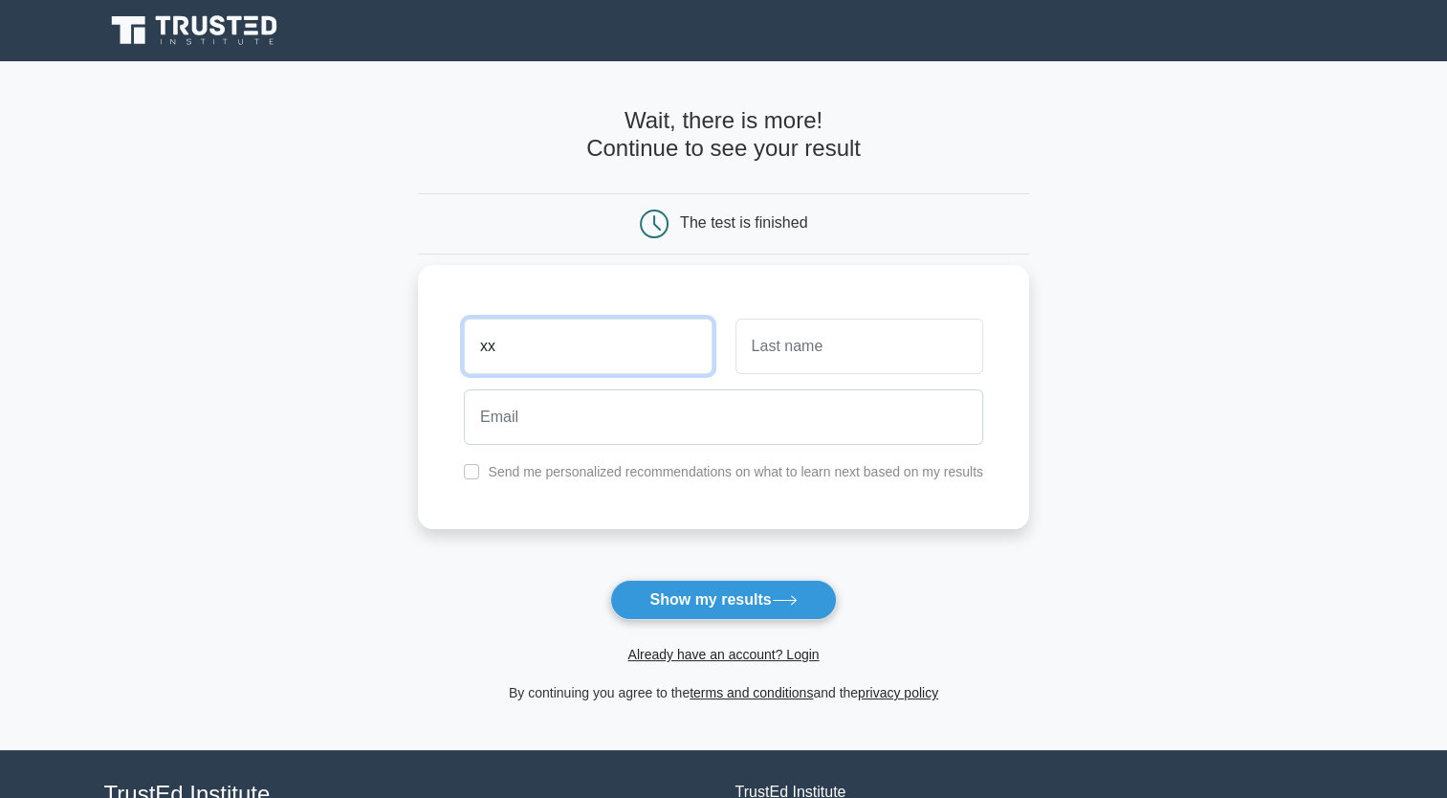
type input "xx"
click at [792, 346] on input "text" at bounding box center [860, 346] width 248 height 55
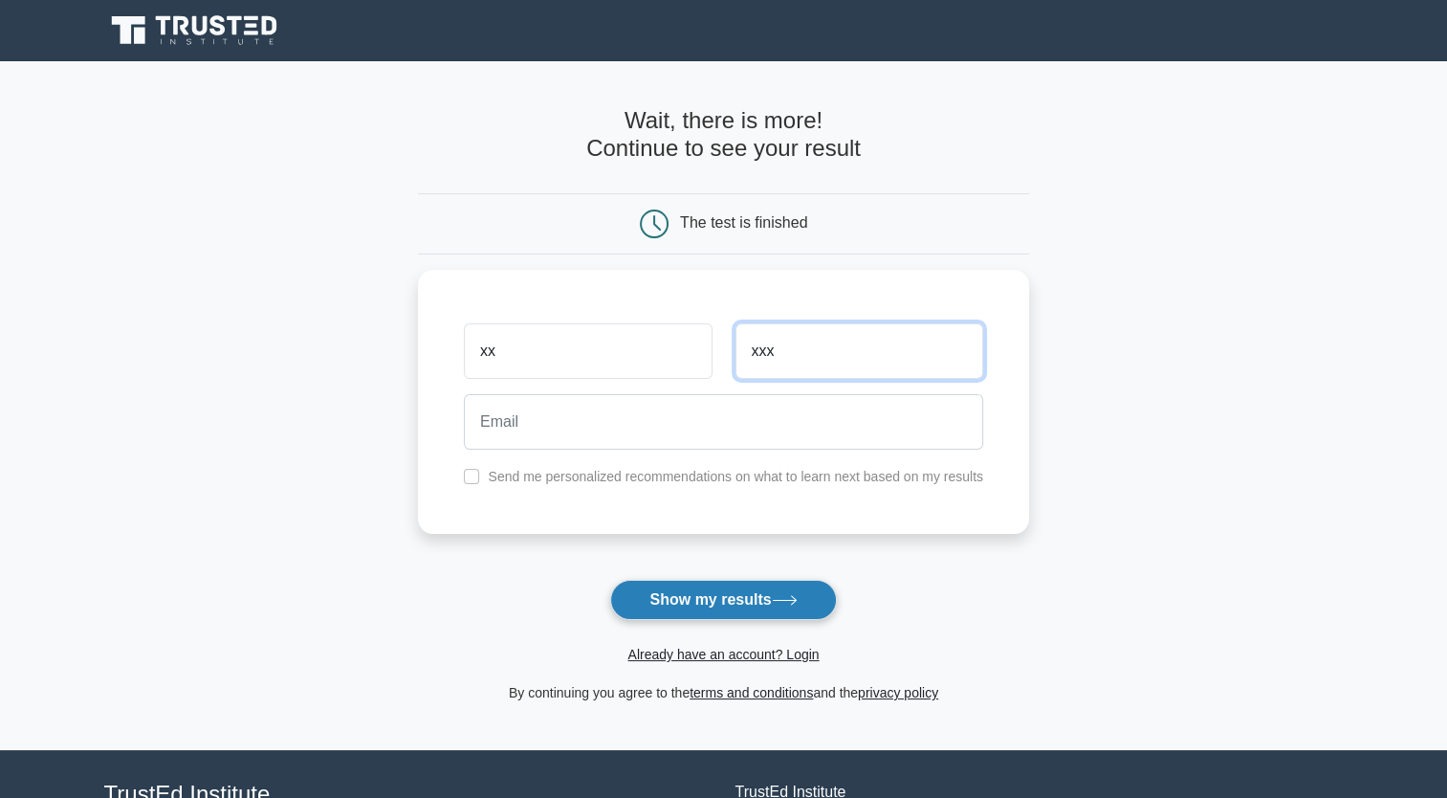
type input "xxx"
click at [700, 596] on button "Show my results" at bounding box center [723, 600] width 226 height 40
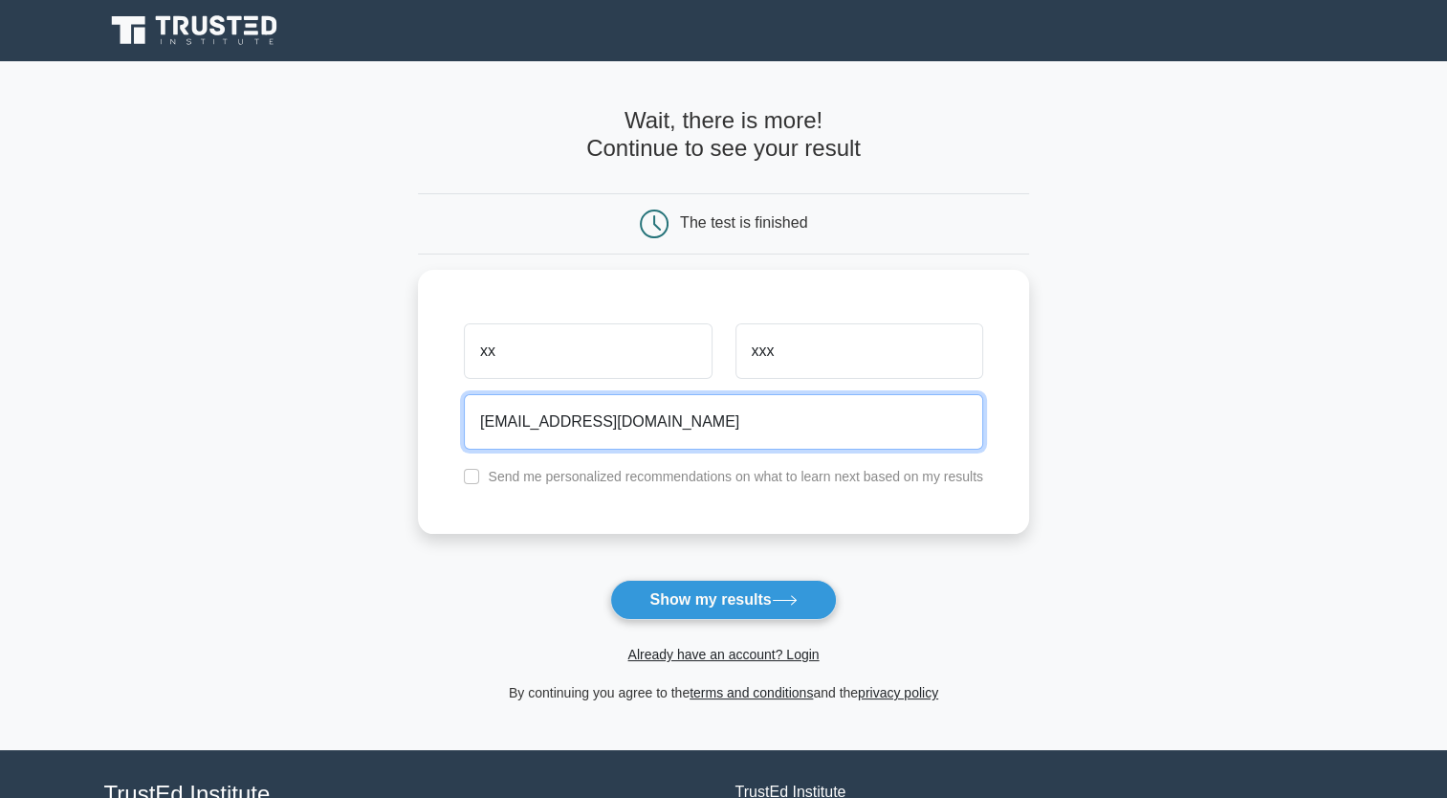
type input "xx@aa.com"
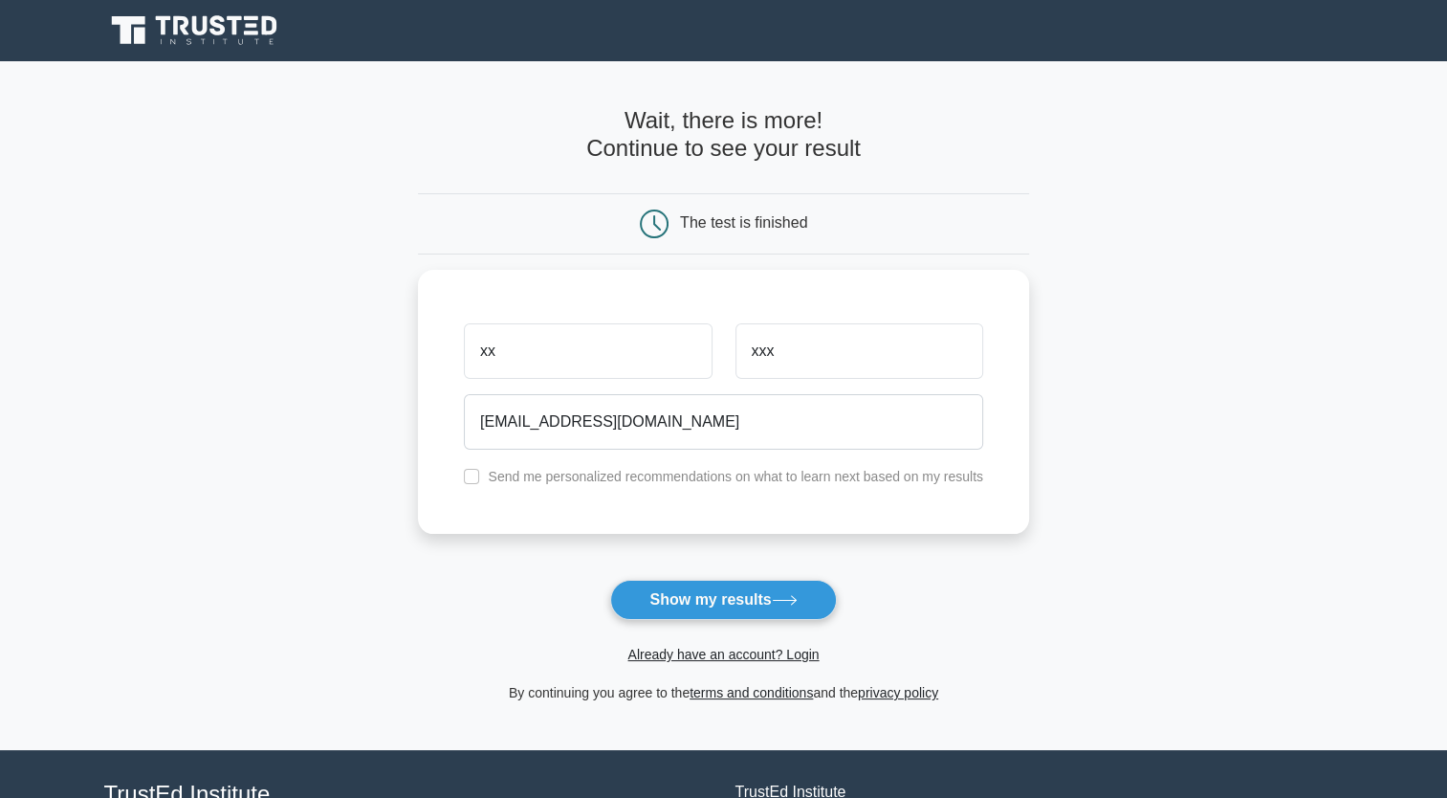
click at [738, 597] on button "Show my results" at bounding box center [723, 600] width 226 height 40
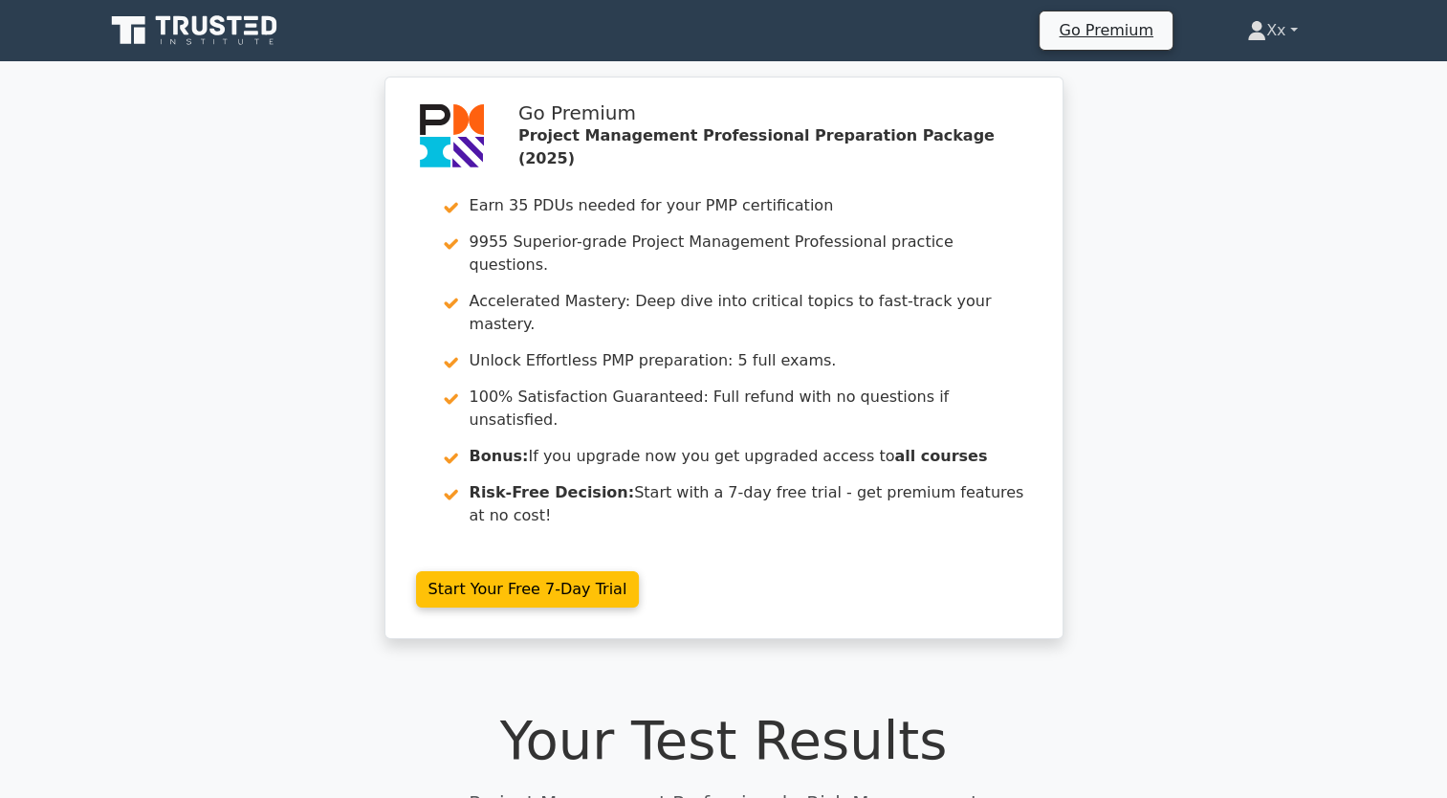
click at [1293, 29] on link "Xx" at bounding box center [1272, 30] width 143 height 38
click at [1250, 357] on div "Go Premium Project Management Professional Preparation Package (2025) Earn 35 P…" at bounding box center [723, 369] width 1447 height 585
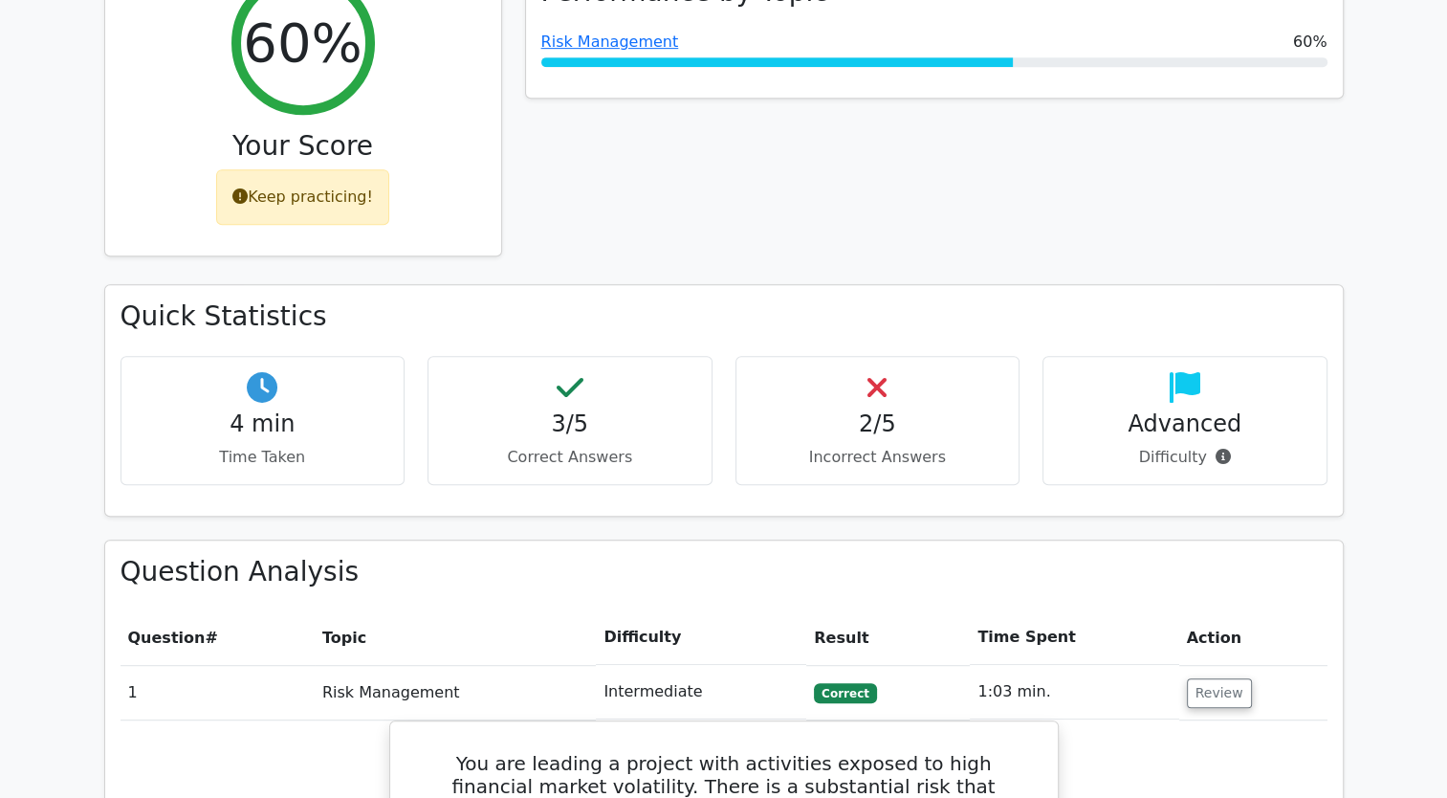
scroll to position [765, 0]
